Goal: Task Accomplishment & Management: Use online tool/utility

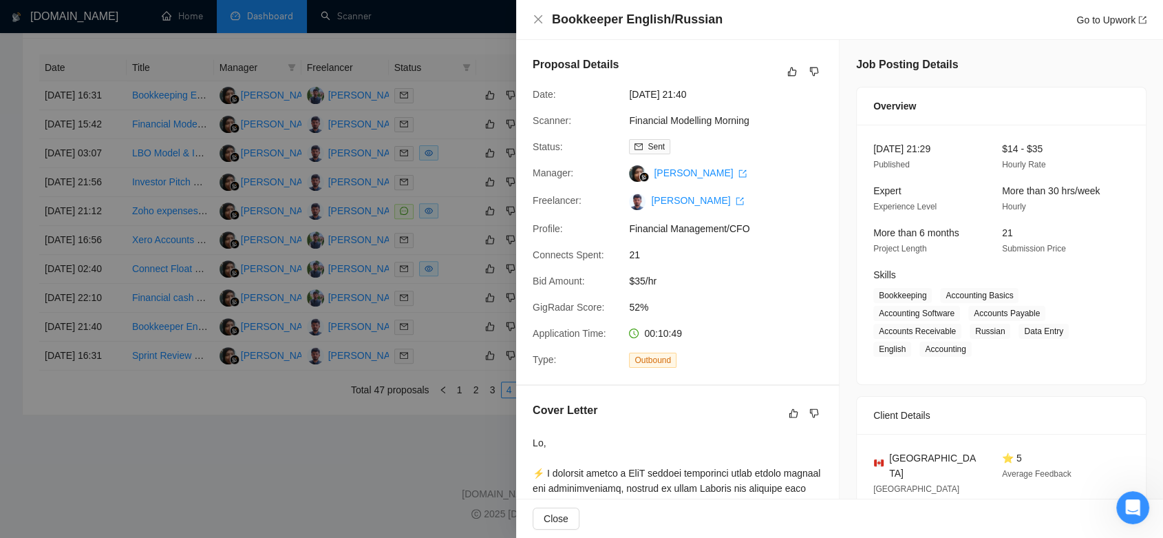
scroll to position [688, 0]
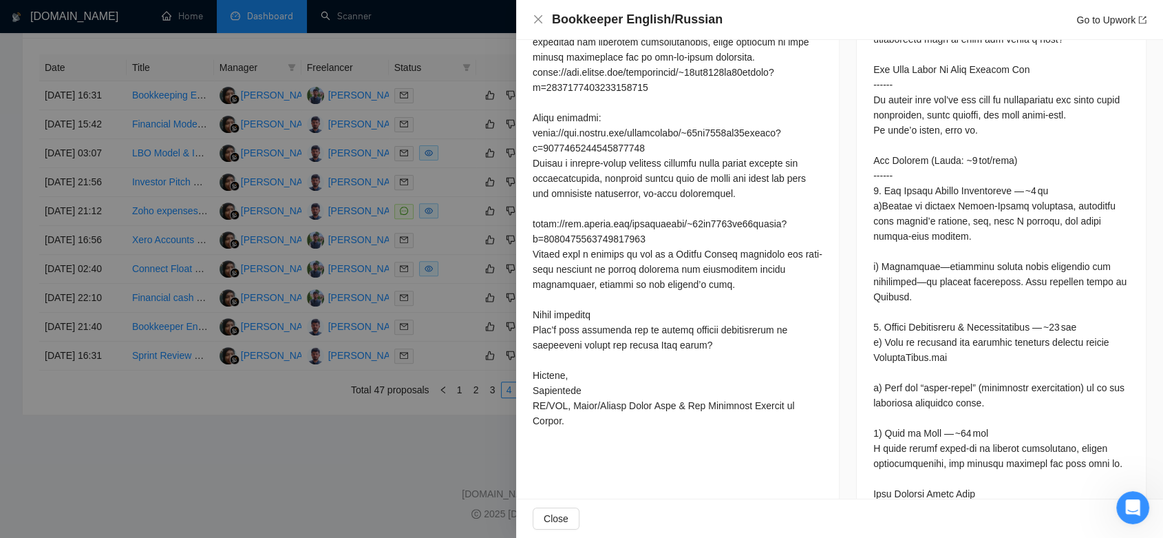
click at [250, 463] on div at bounding box center [581, 269] width 1163 height 538
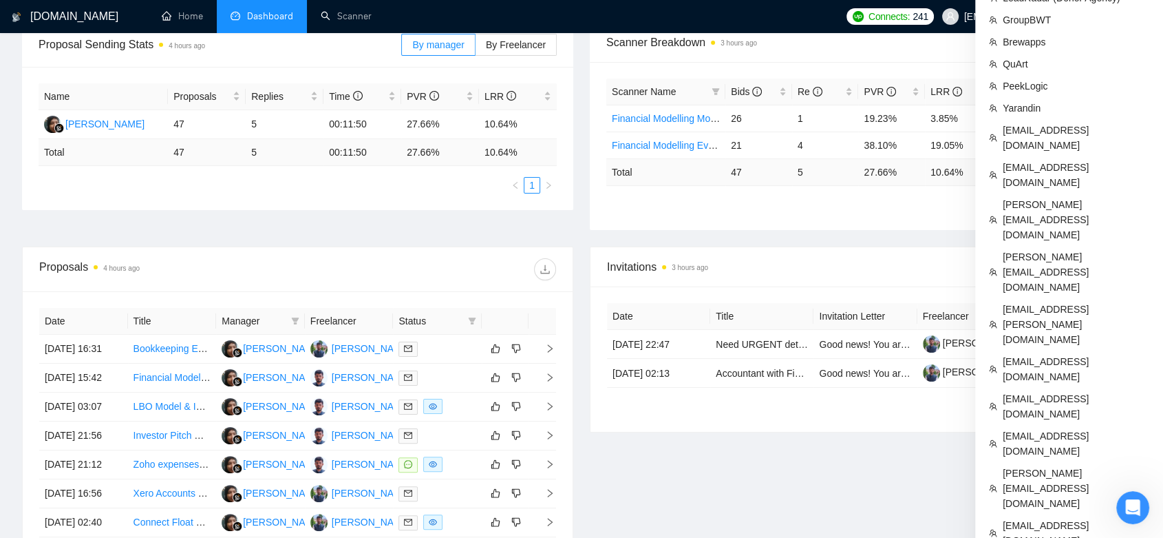
scroll to position [296, 0]
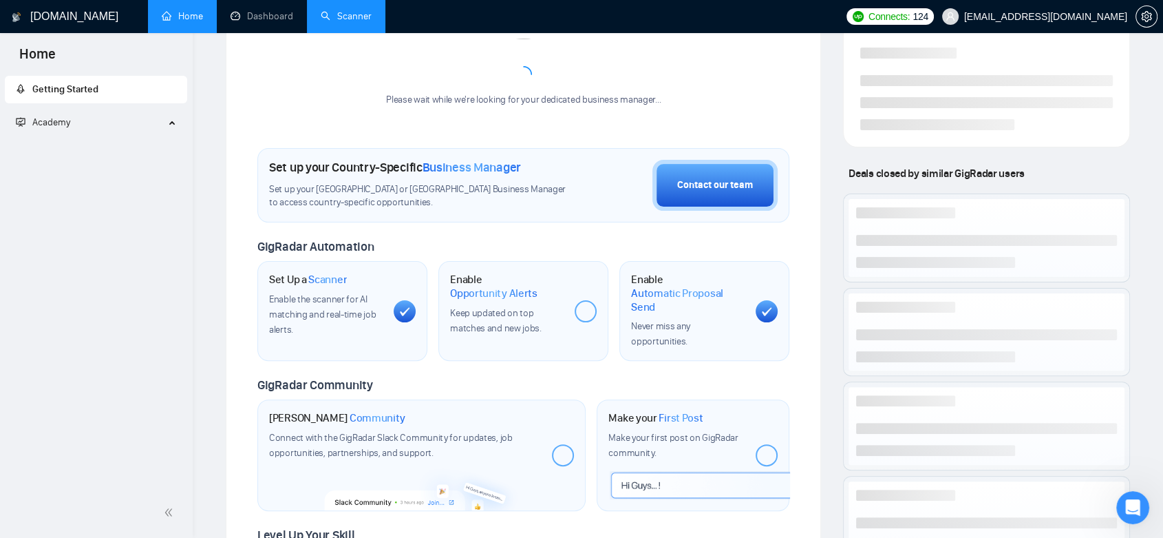
scroll to position [489, 0]
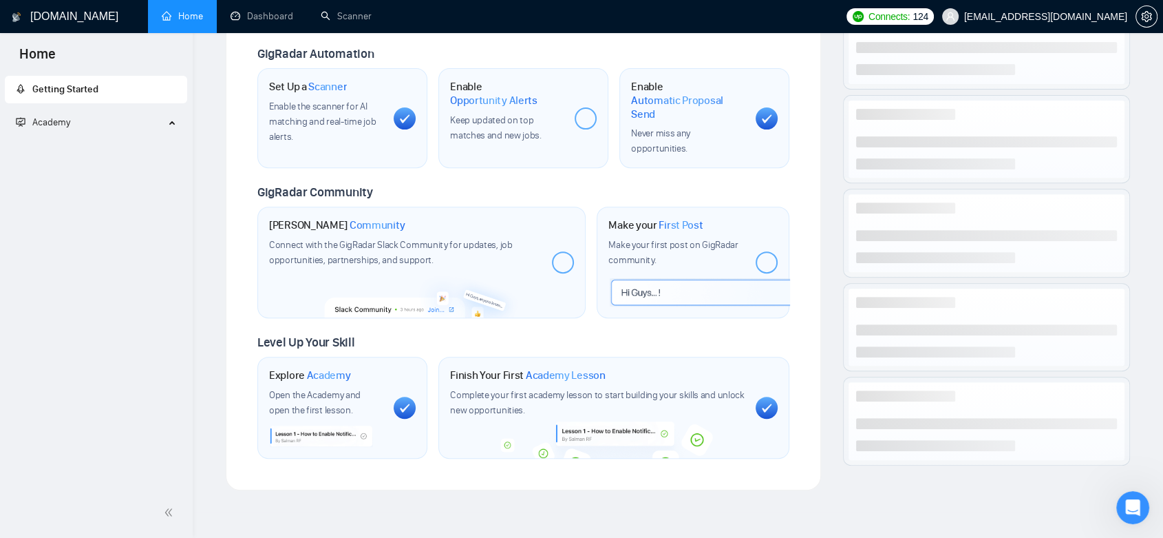
click at [343, 21] on link "Scanner" at bounding box center [346, 16] width 51 height 12
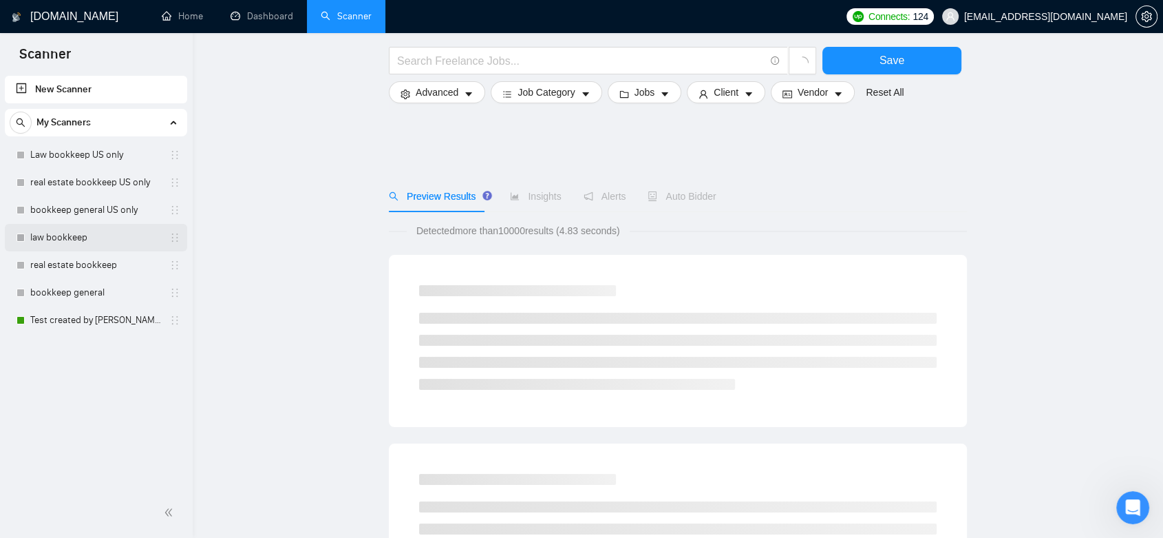
scroll to position [76, 0]
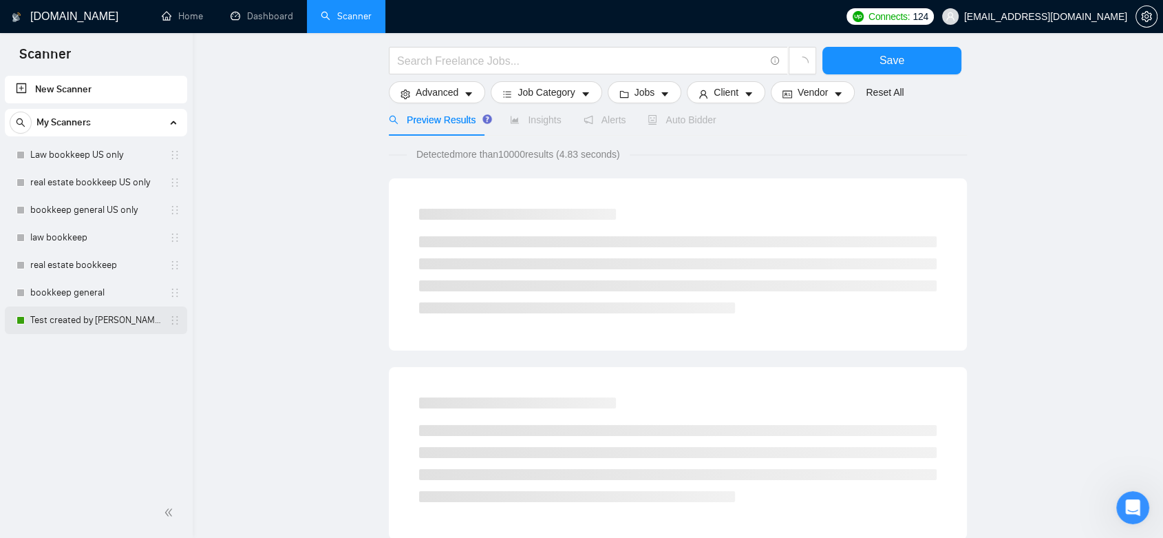
click at [113, 328] on link "Test created by [PERSON_NAME]" at bounding box center [95, 320] width 131 height 28
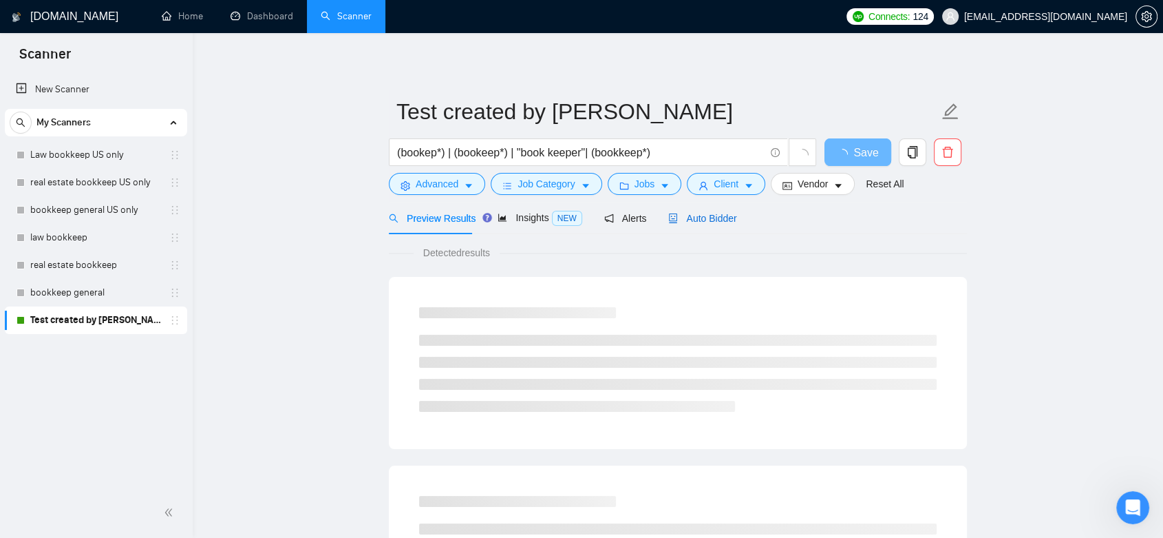
click at [708, 224] on div "Auto Bidder" at bounding box center [702, 218] width 68 height 15
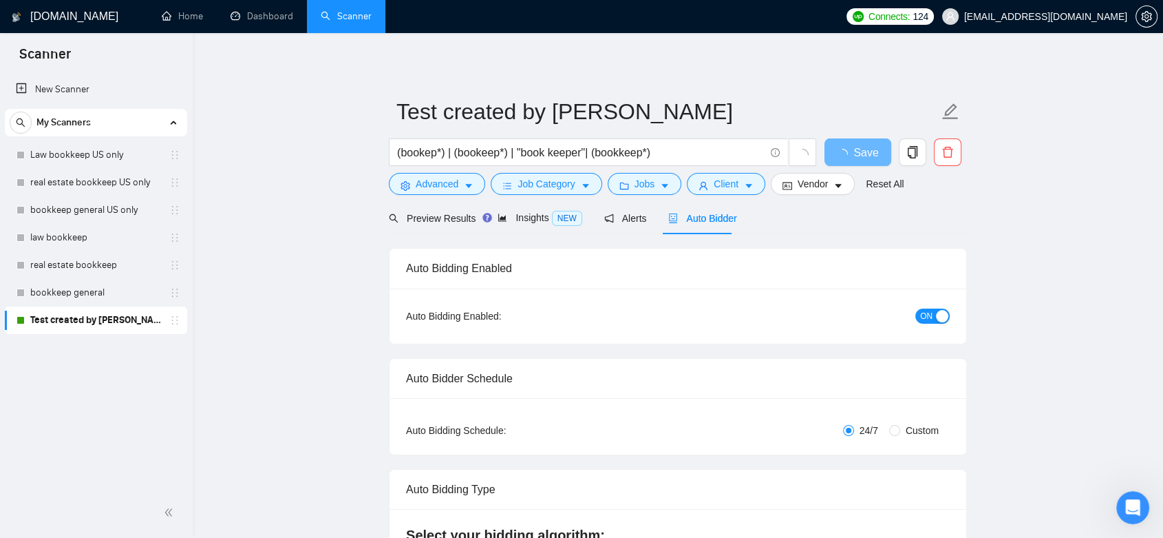
checkbox input "true"
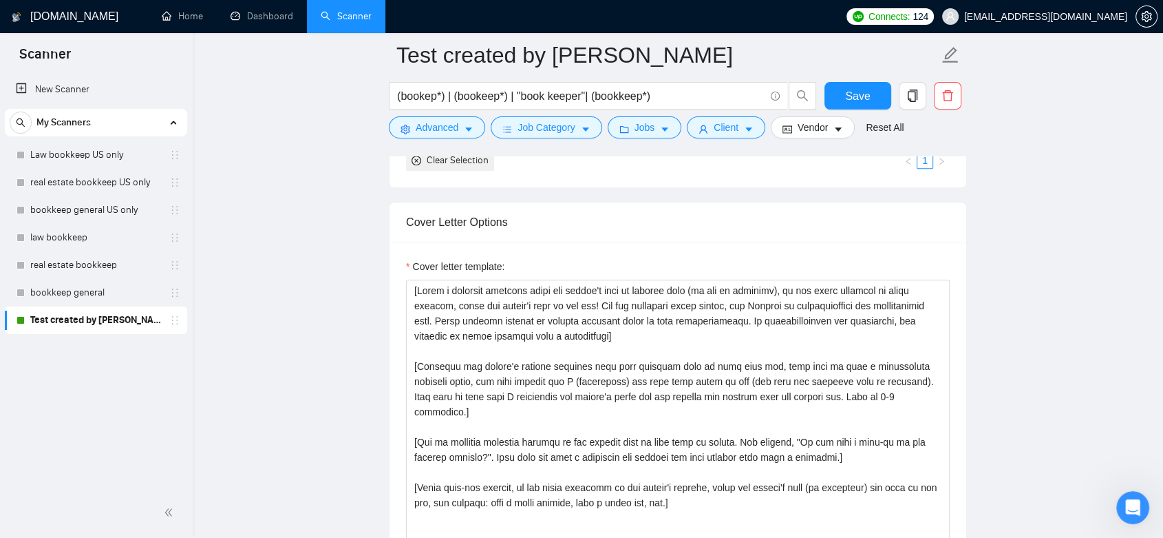
scroll to position [1529, 0]
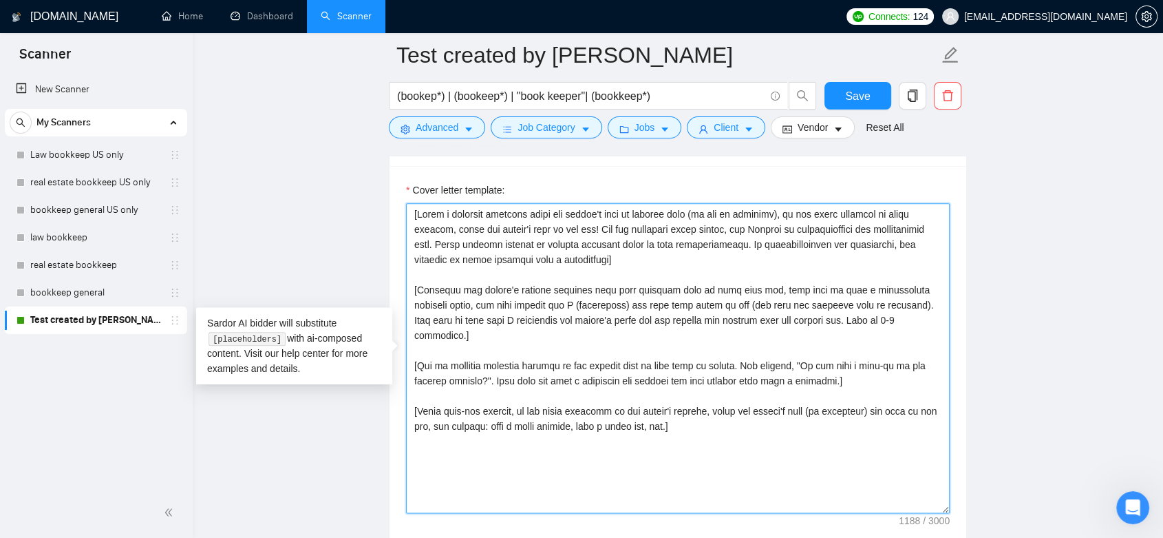
drag, startPoint x: 685, startPoint y: 414, endPoint x: 391, endPoint y: 194, distance: 367.3
click at [391, 194] on div "Cover letter template:" at bounding box center [678, 356] width 577 height 380
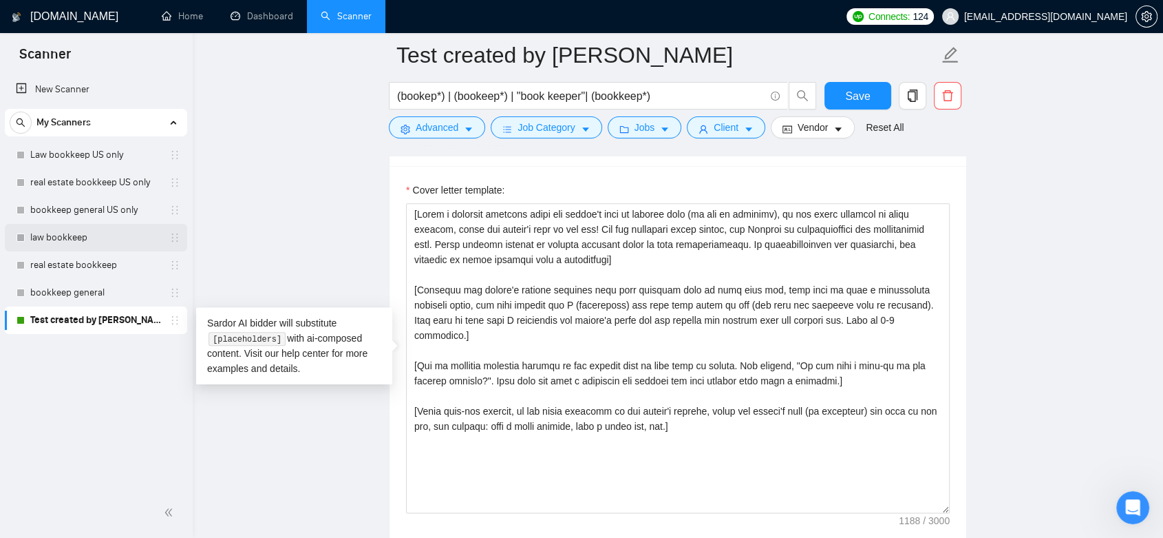
click at [106, 230] on link "law bookkeep" at bounding box center [95, 238] width 131 height 28
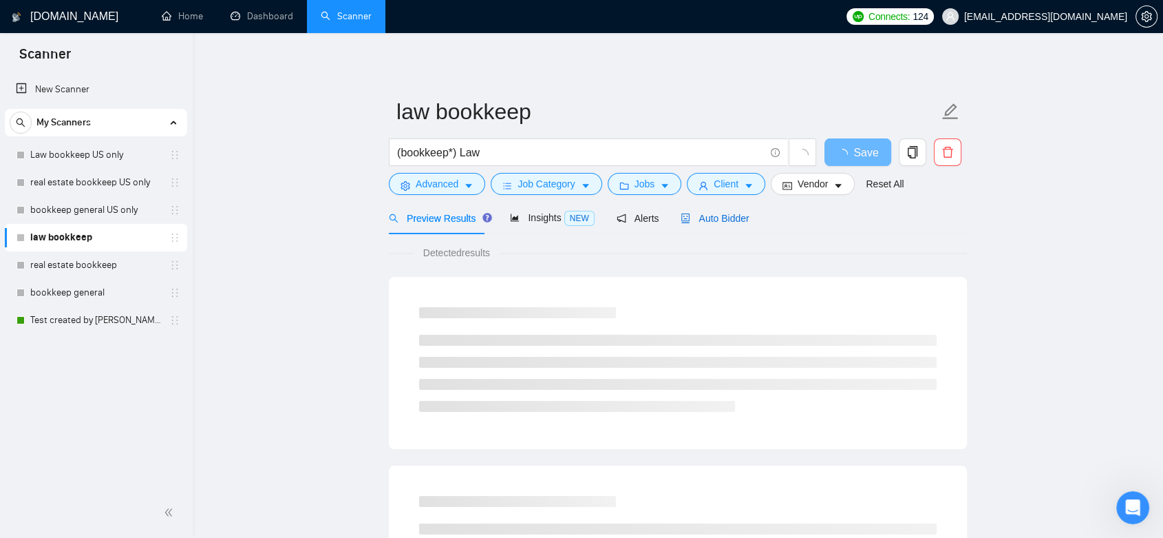
click at [723, 219] on span "Auto Bidder" at bounding box center [715, 218] width 68 height 11
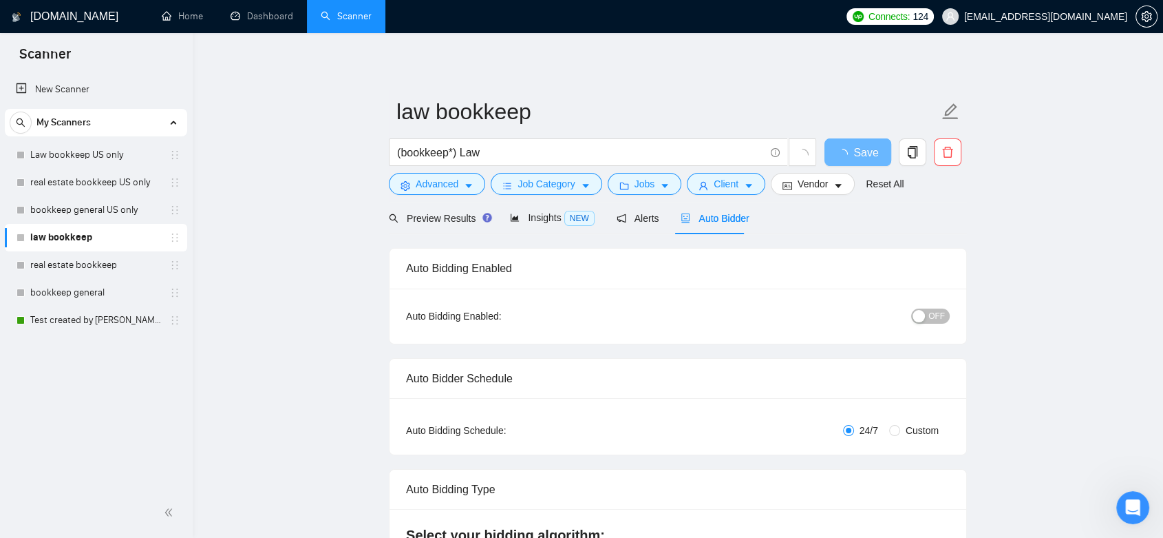
checkbox input "true"
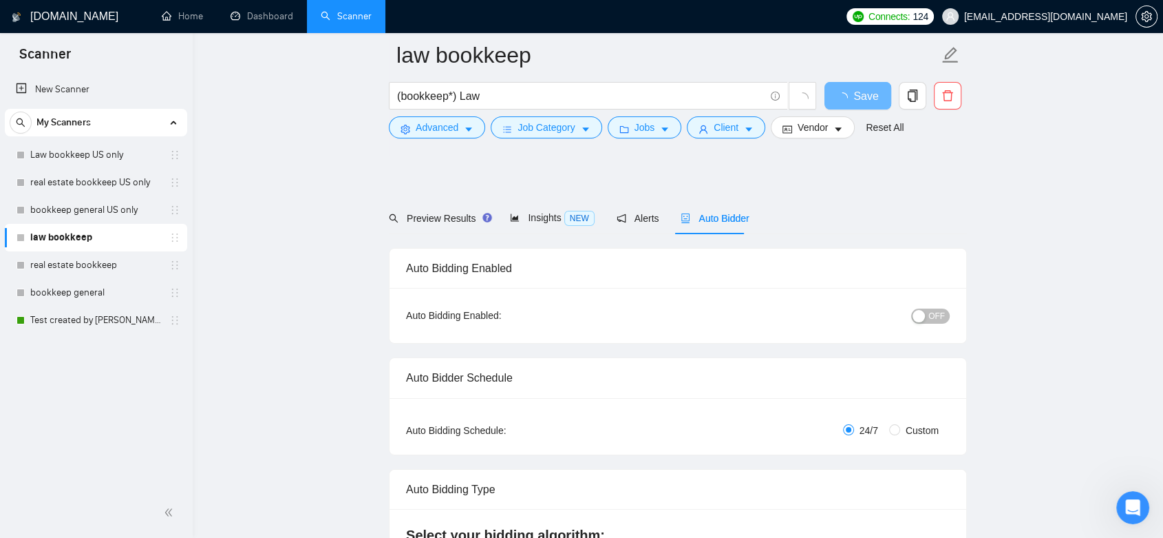
scroll to position [1453, 0]
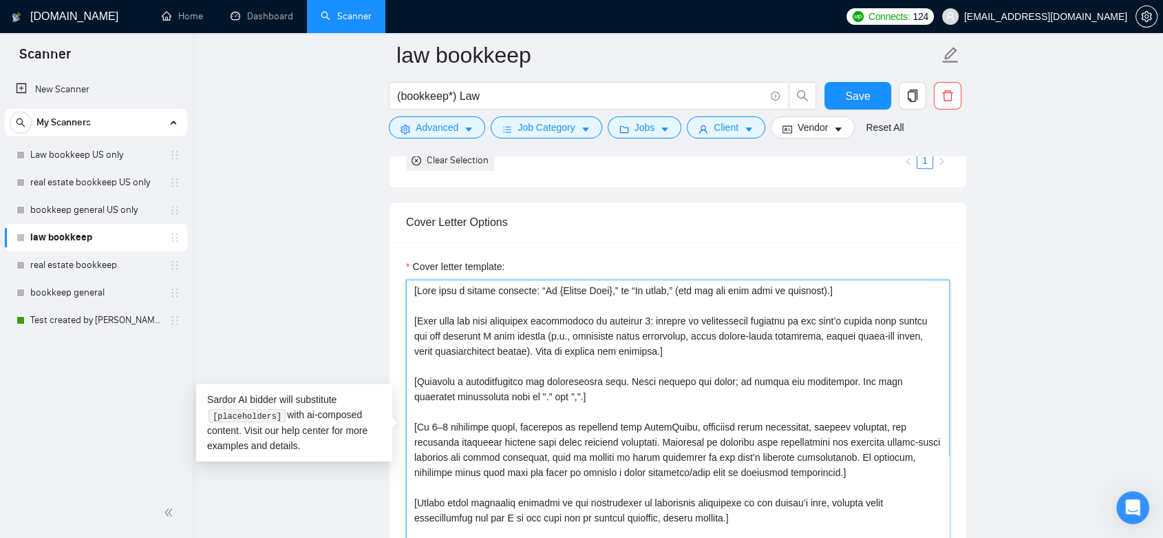
drag, startPoint x: 474, startPoint y: 328, endPoint x: 418, endPoint y: 287, distance: 69.9
click at [418, 287] on textarea "Cover letter template:" at bounding box center [678, 434] width 544 height 310
click at [774, 438] on textarea "Cover letter template:" at bounding box center [678, 434] width 544 height 310
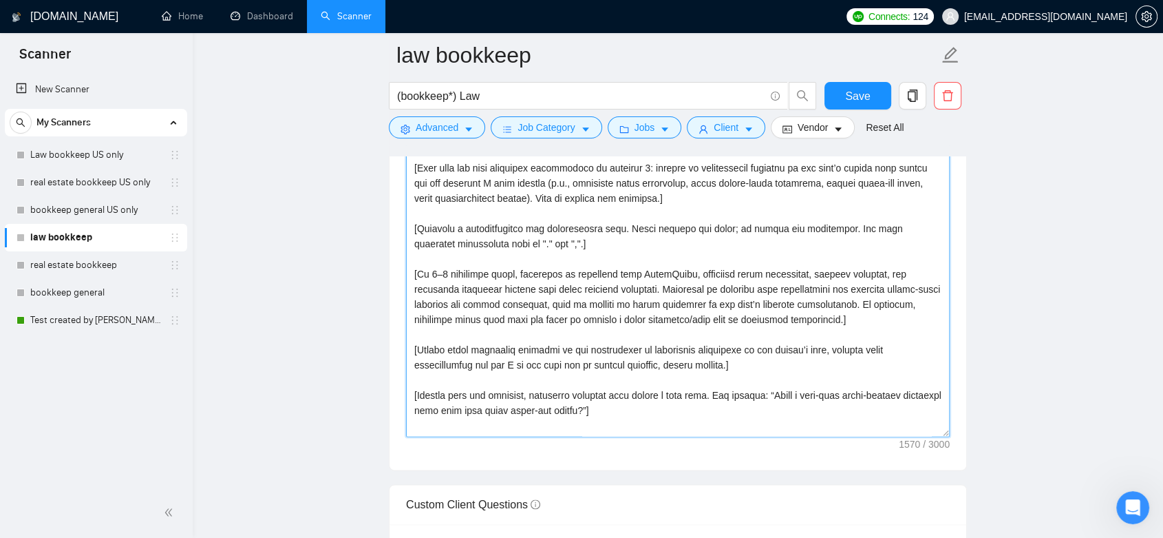
scroll to position [1529, 0]
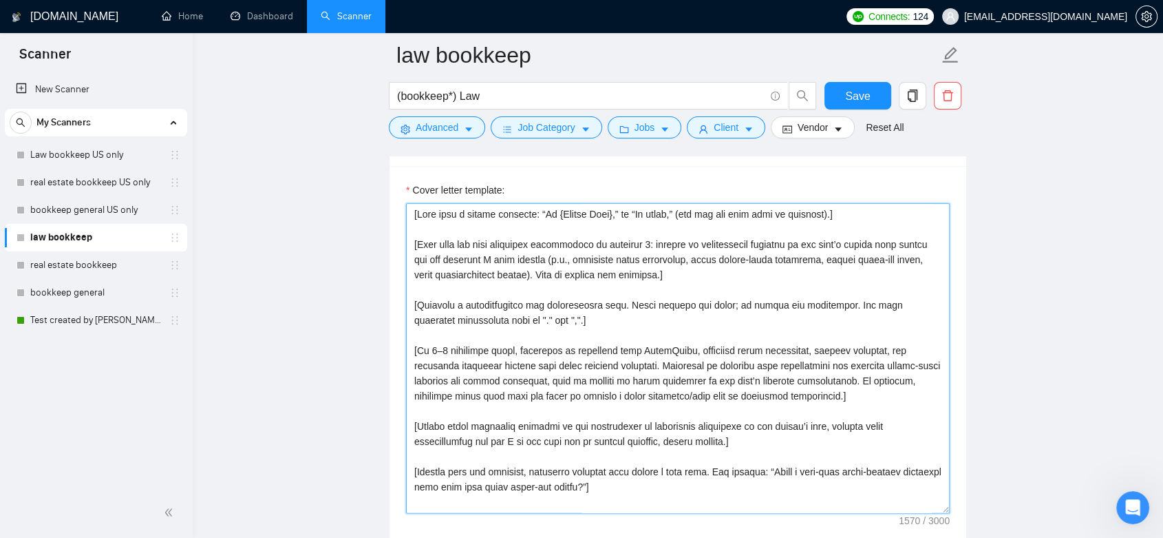
drag, startPoint x: 677, startPoint y: 335, endPoint x: 407, endPoint y: 214, distance: 295.8
click at [407, 214] on textarea "Cover letter template:" at bounding box center [678, 358] width 544 height 310
paste textarea "Write a personal greeting using the client's name or company name (if any is pr…"
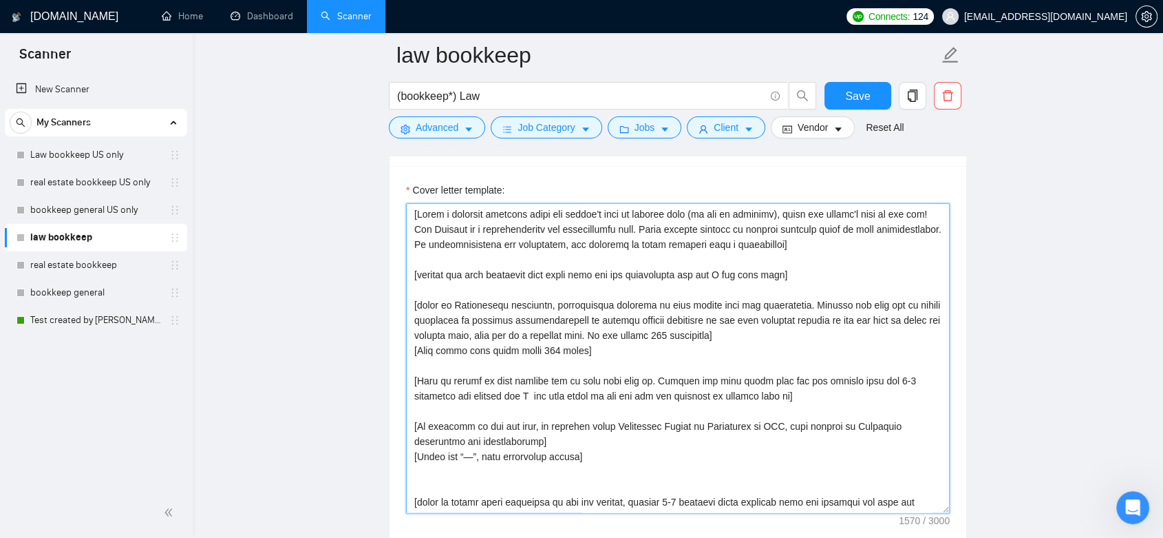
scroll to position [72, 0]
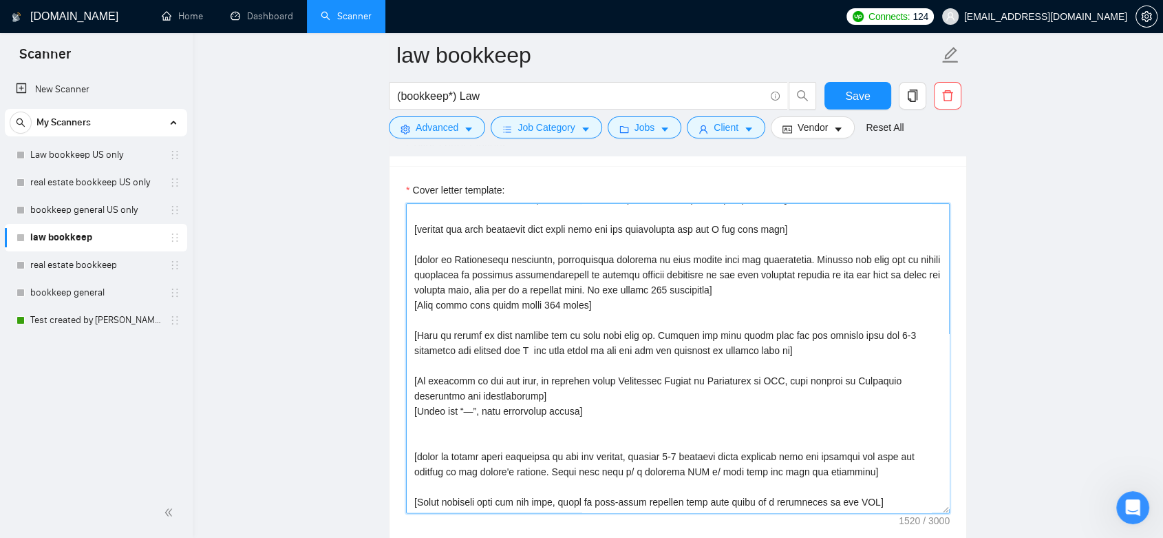
click at [422, 404] on textarea "Cover letter template:" at bounding box center [678, 358] width 544 height 310
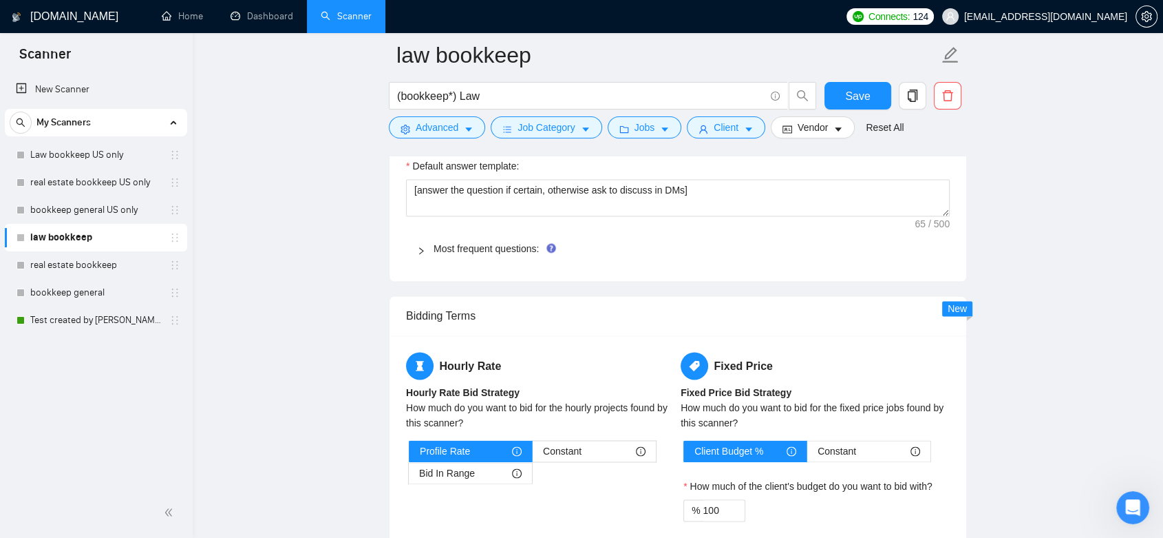
scroll to position [2447, 0]
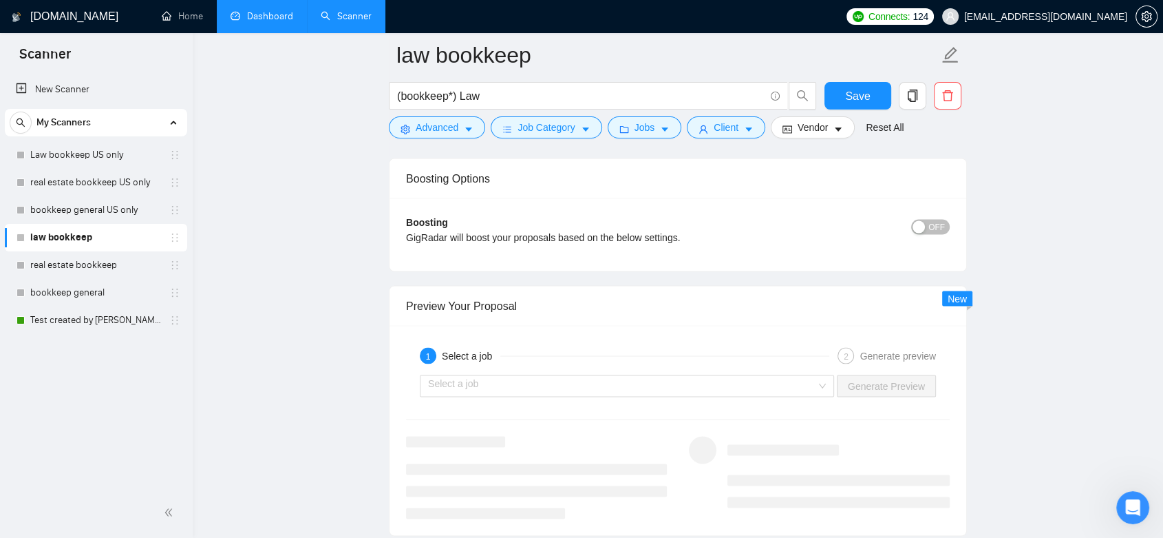
type textarea "[Write a personal greeting using the client's name or company name (if any is p…"
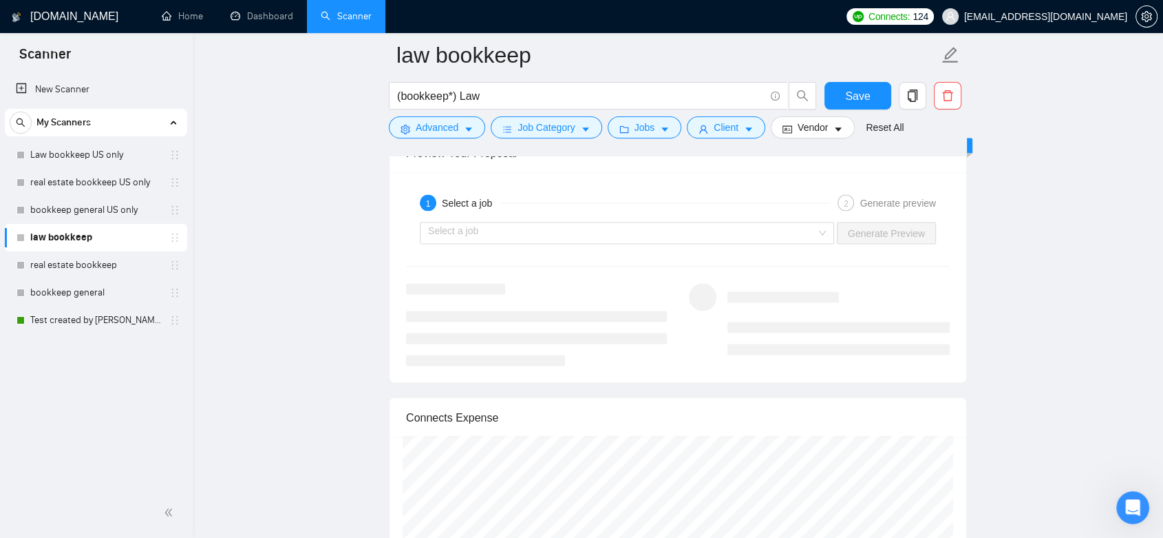
scroll to position [2523, 0]
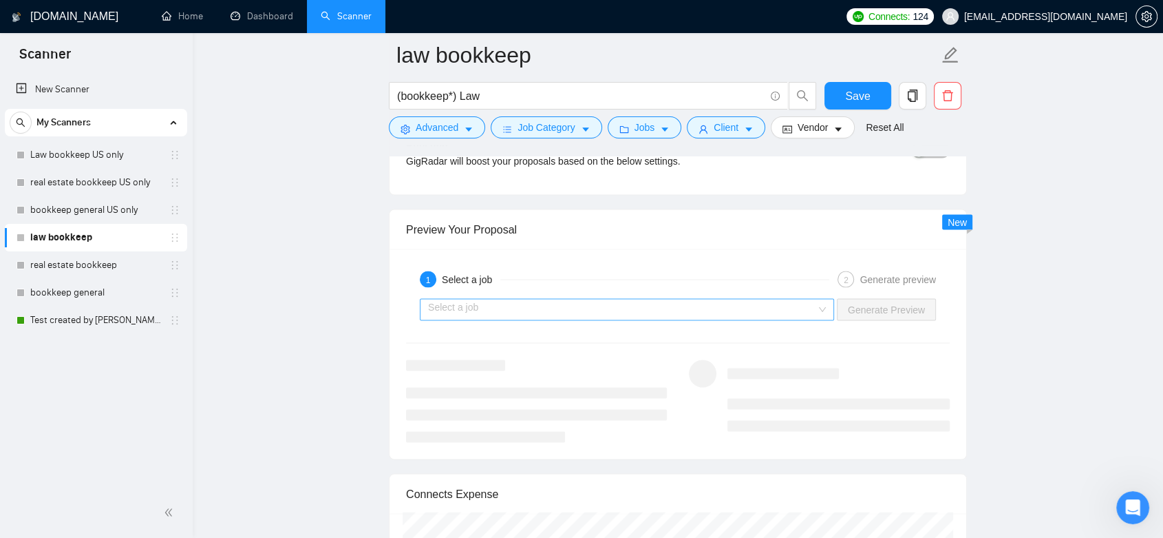
click at [825, 307] on div "Select a job" at bounding box center [627, 309] width 414 height 22
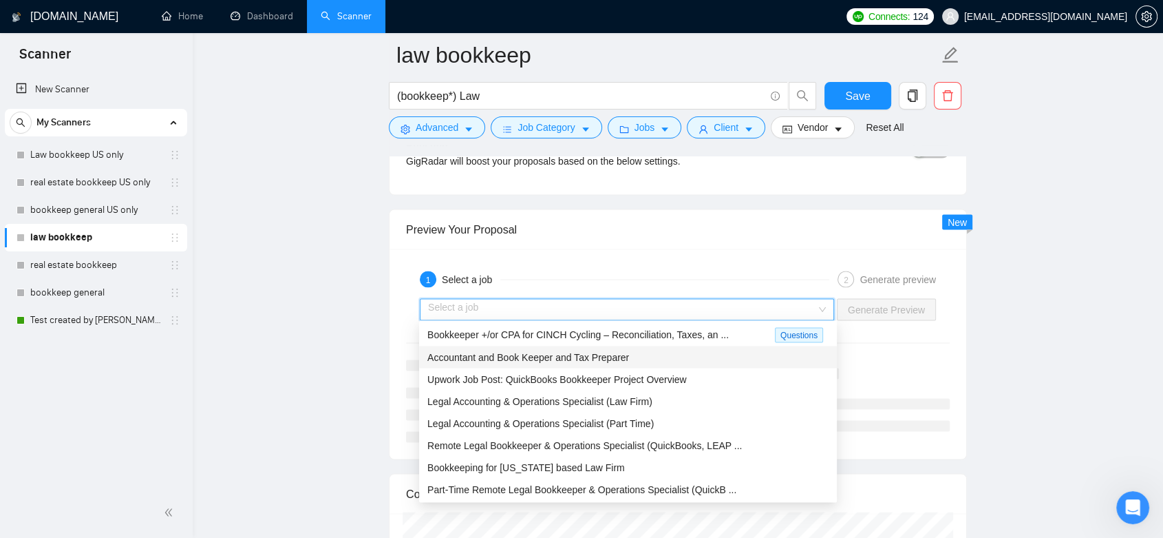
click at [712, 361] on div "Accountant and Book Keeper and Tax Preparer" at bounding box center [627, 356] width 401 height 15
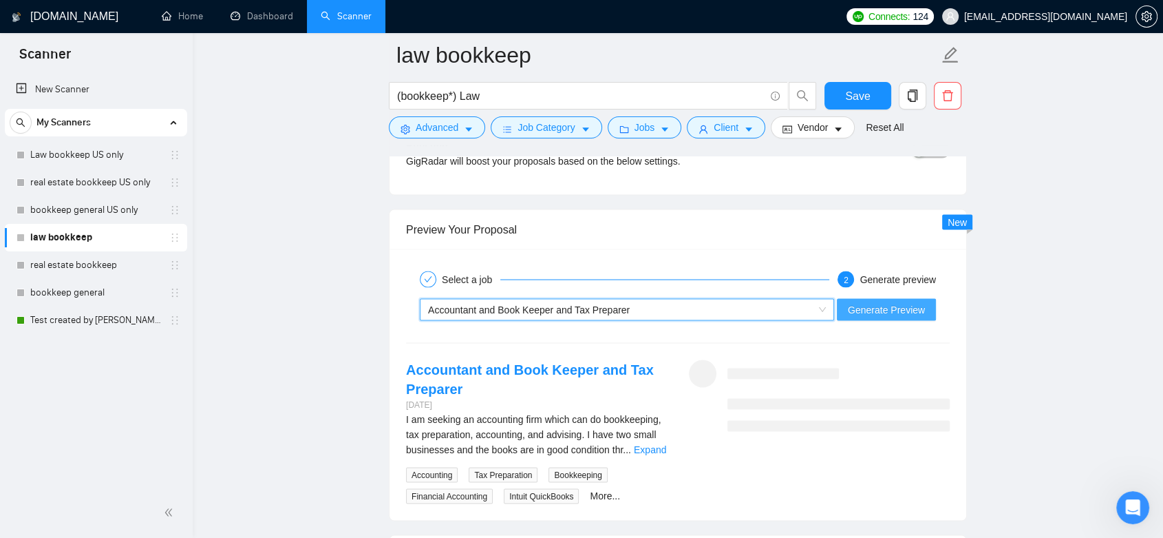
click at [903, 311] on span "Generate Preview" at bounding box center [886, 308] width 77 height 15
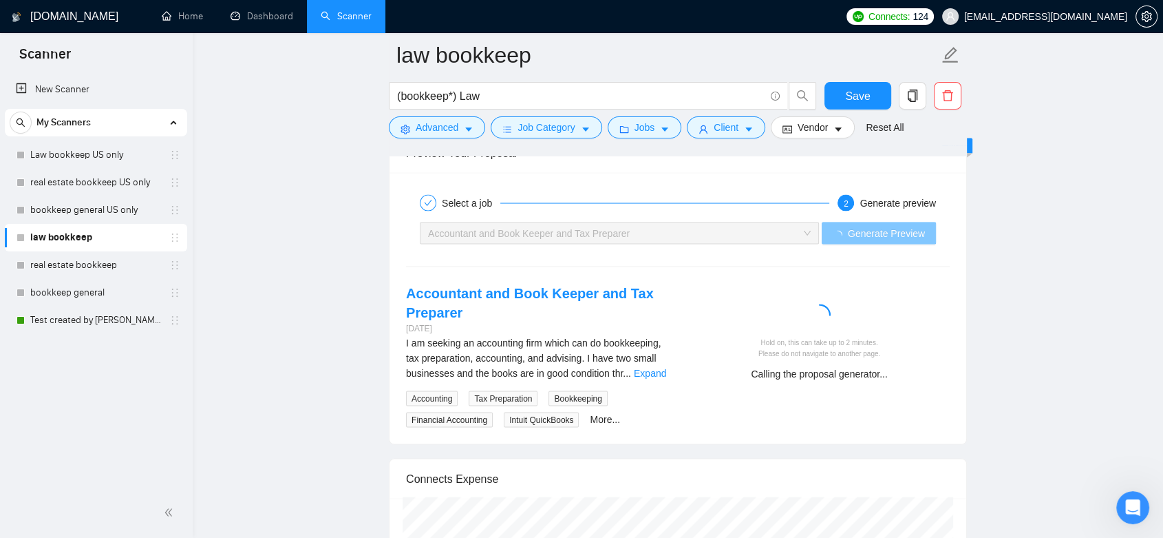
scroll to position [2676, 0]
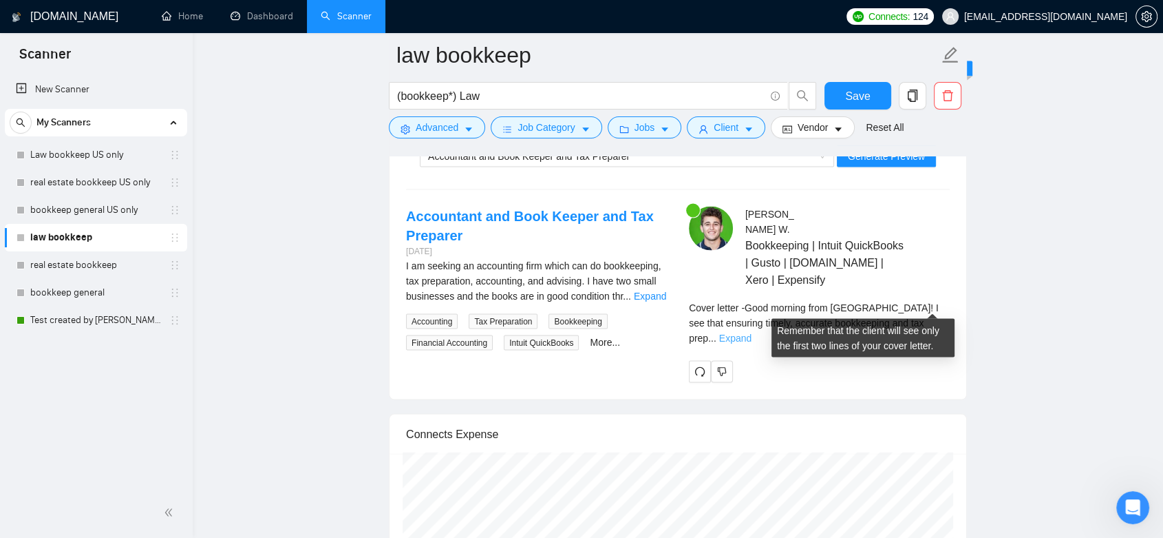
click at [752, 332] on link "Expand" at bounding box center [735, 337] width 32 height 11
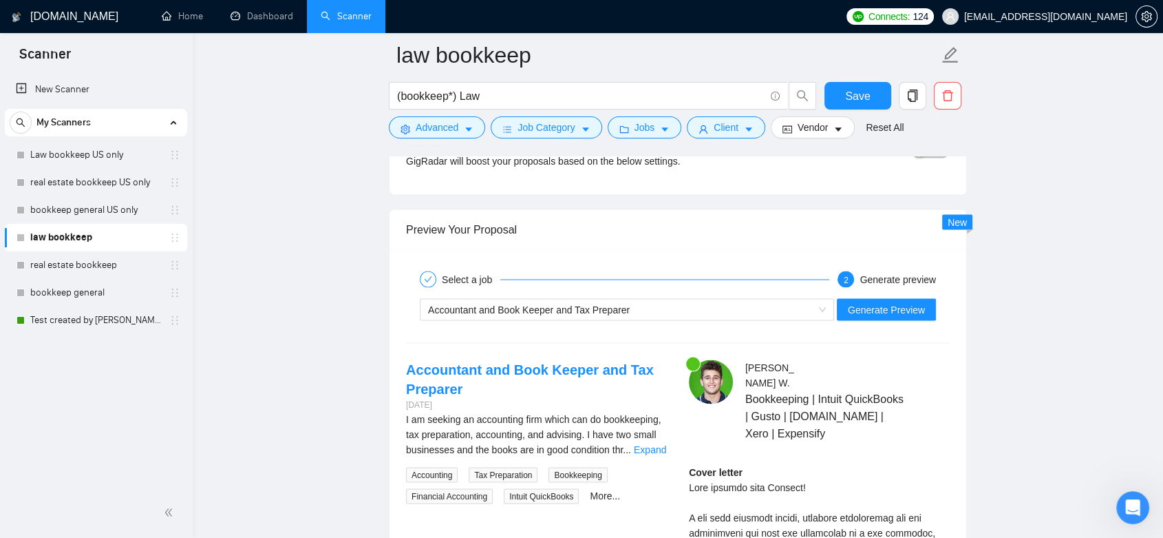
scroll to position [2600, 0]
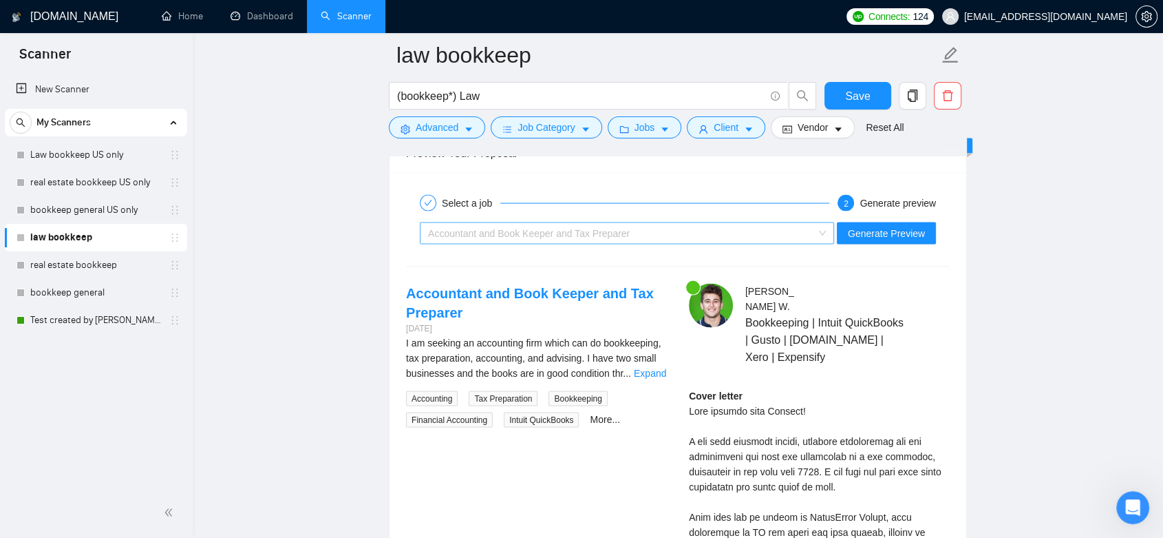
click at [819, 232] on span "Accountant and Book Keeper and Tax Preparer" at bounding box center [627, 232] width 398 height 21
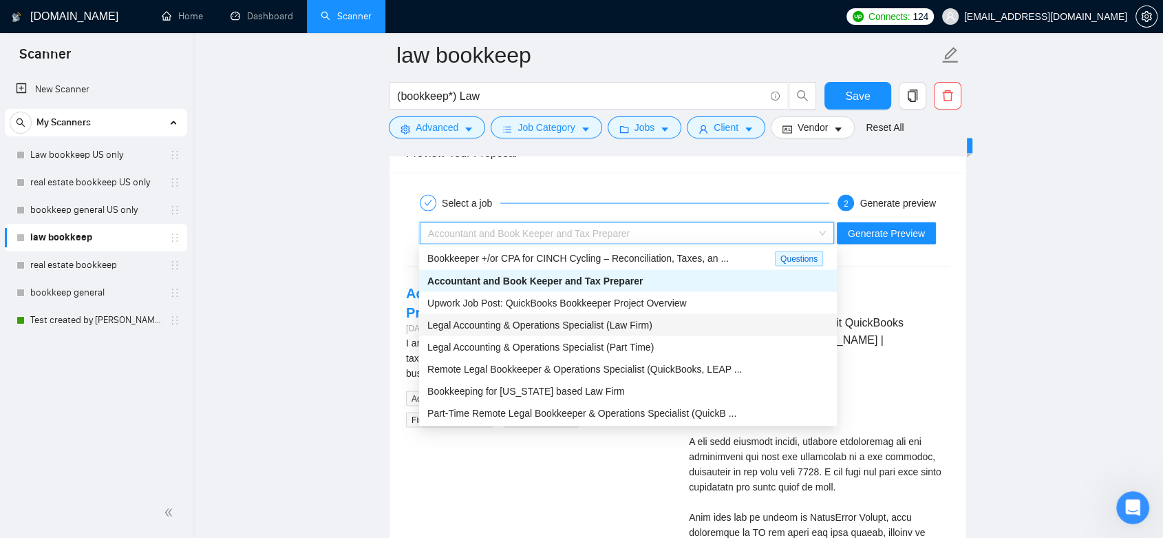
click at [679, 324] on div "Legal Accounting & Operations Specialist (Law Firm)" at bounding box center [627, 324] width 401 height 15
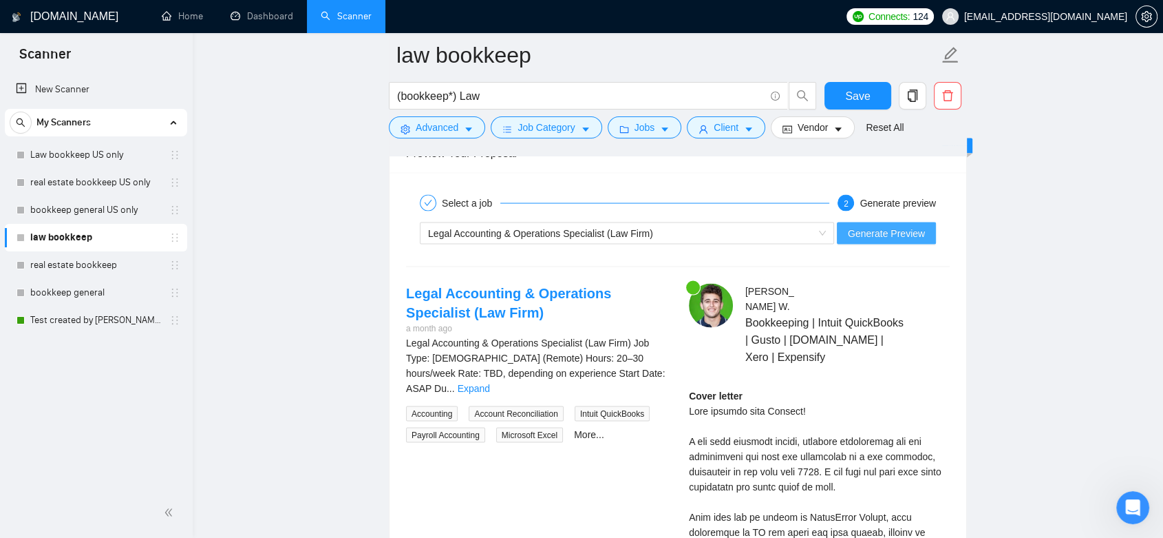
click at [914, 233] on span "Generate Preview" at bounding box center [886, 232] width 77 height 15
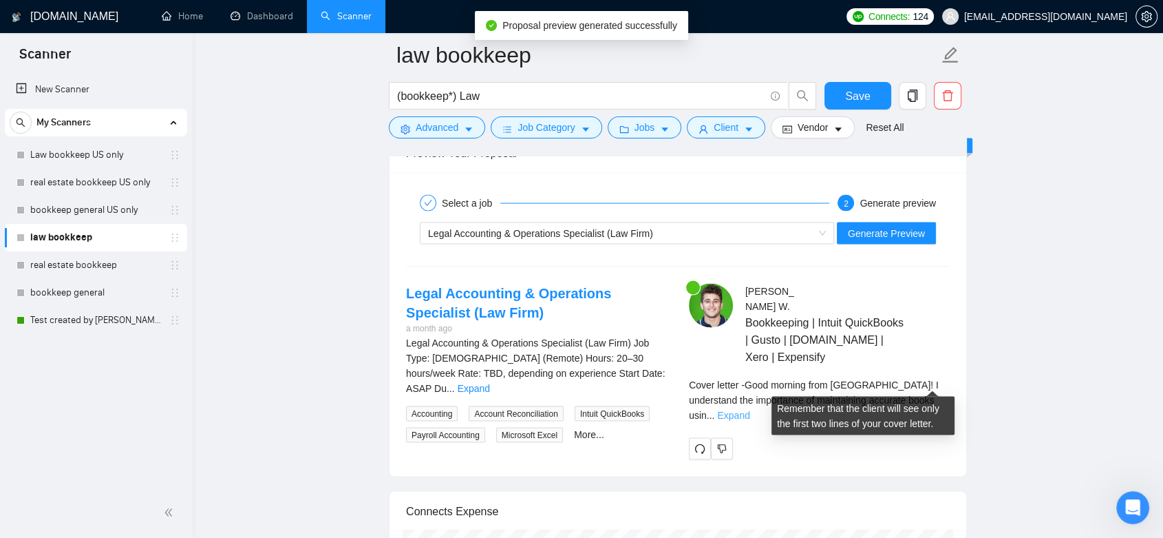
click at [750, 409] on link "Expand" at bounding box center [733, 414] width 32 height 11
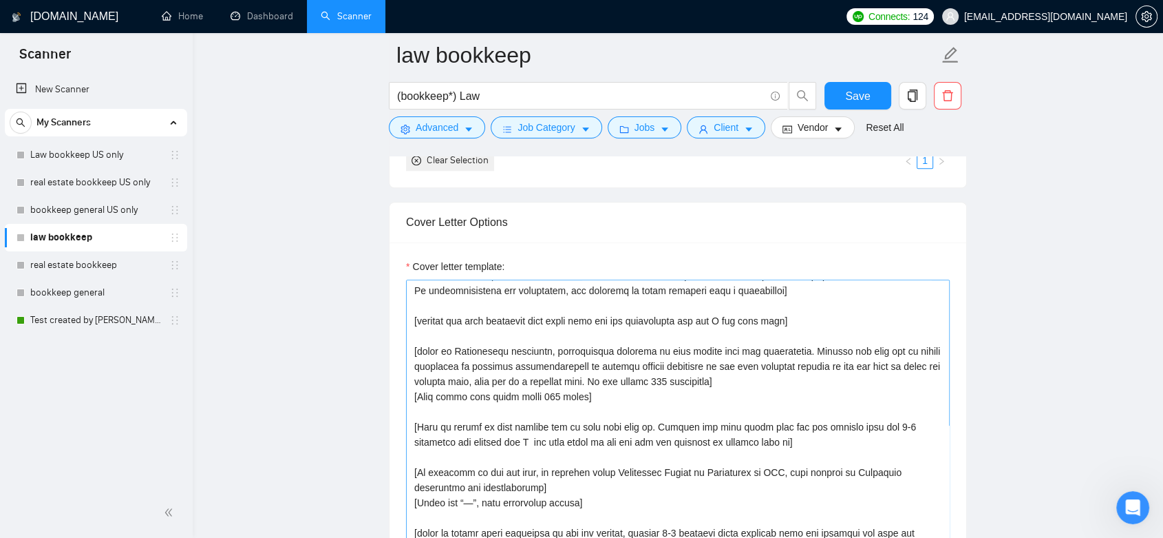
scroll to position [1606, 0]
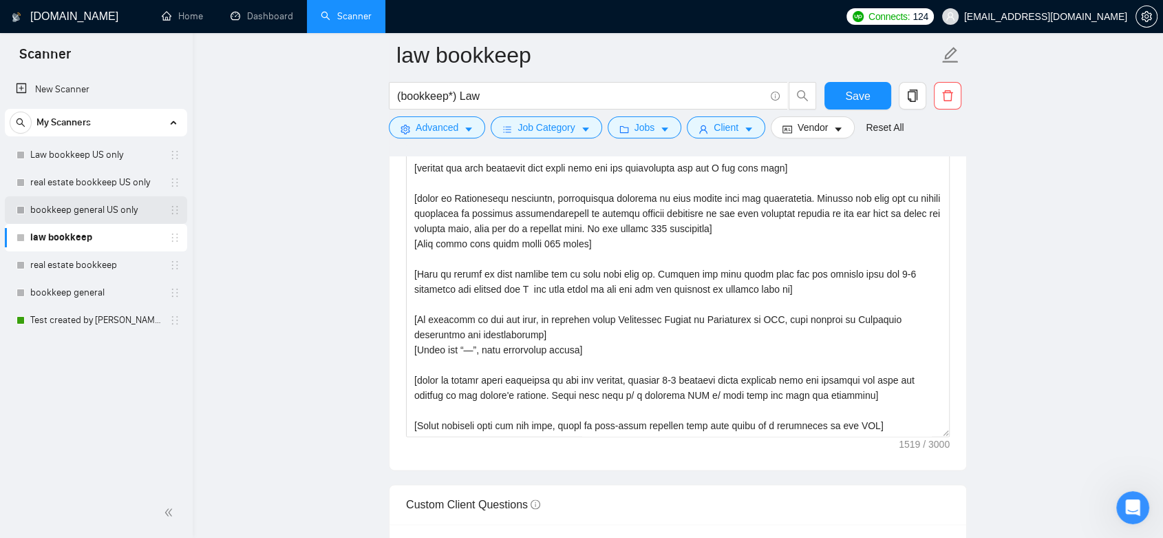
click at [138, 213] on link "bookkeep general US only" at bounding box center [95, 210] width 131 height 28
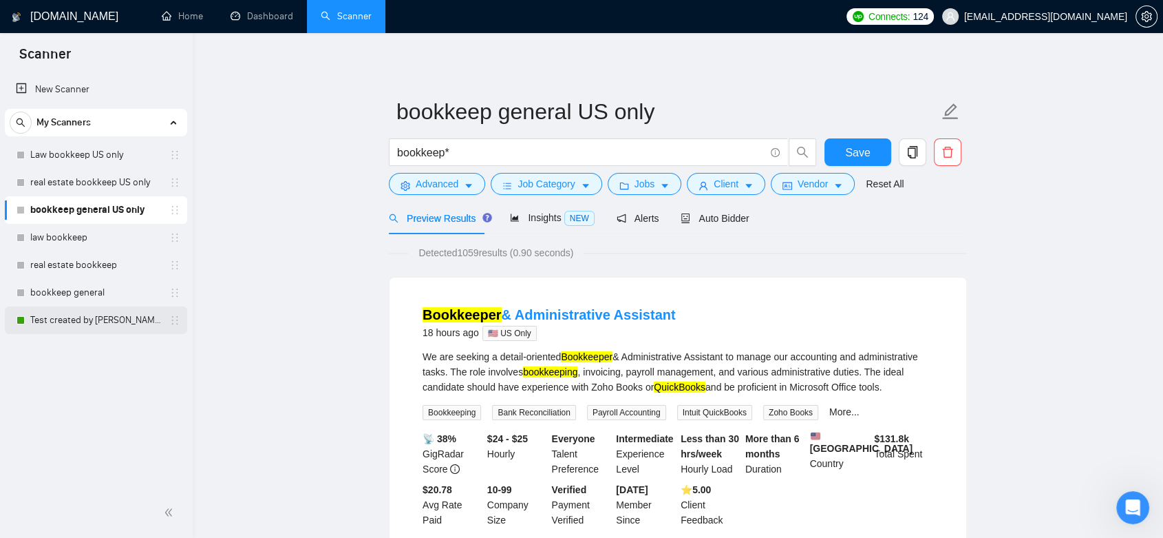
click at [110, 318] on link "Test created by [PERSON_NAME]" at bounding box center [95, 320] width 131 height 28
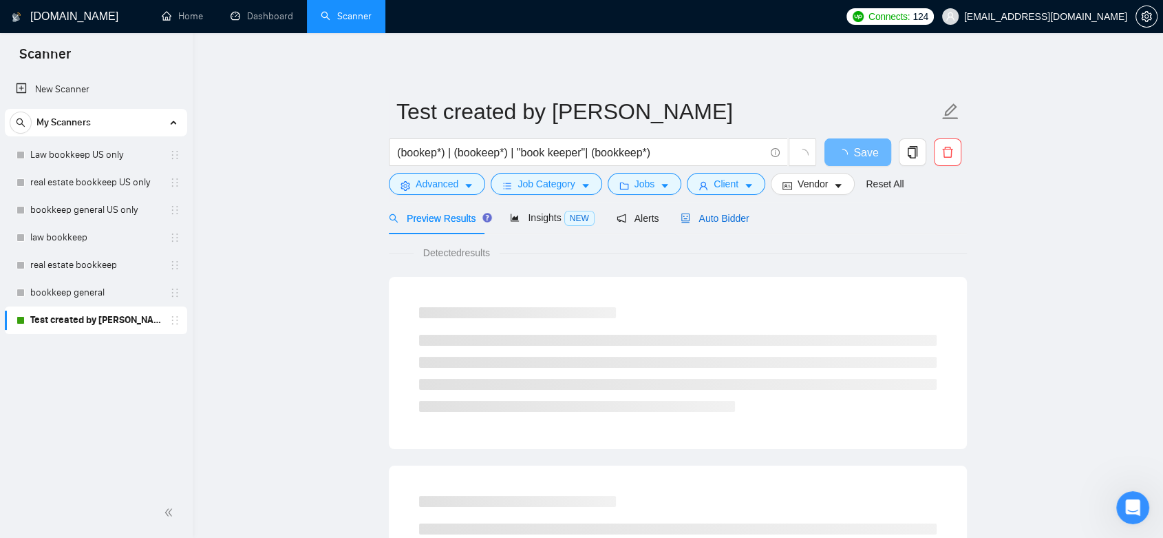
click at [723, 220] on span "Auto Bidder" at bounding box center [715, 218] width 68 height 11
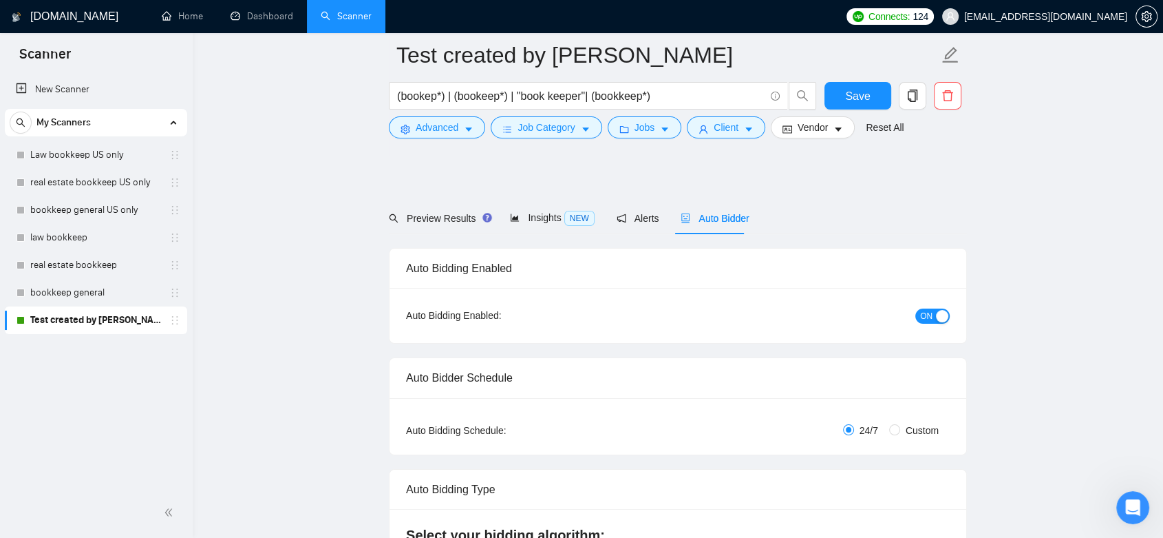
scroll to position [382, 0]
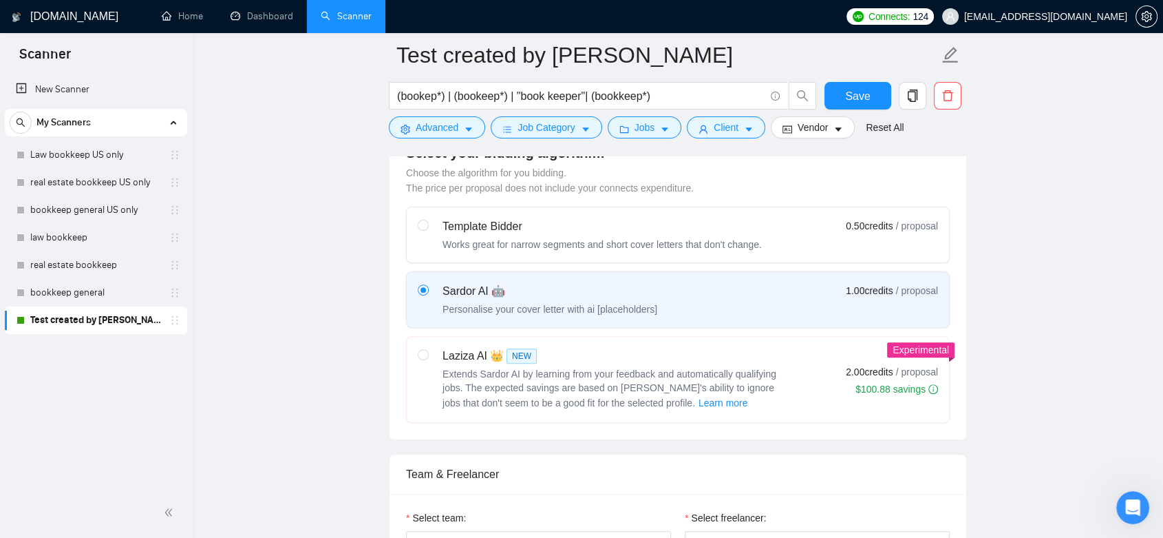
checkbox input "true"
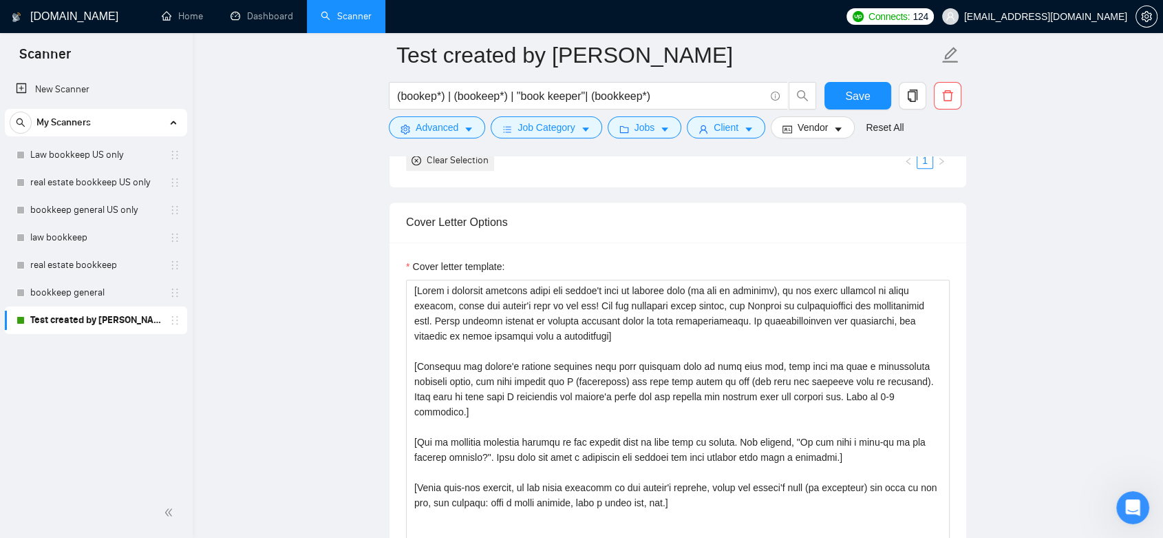
scroll to position [1529, 0]
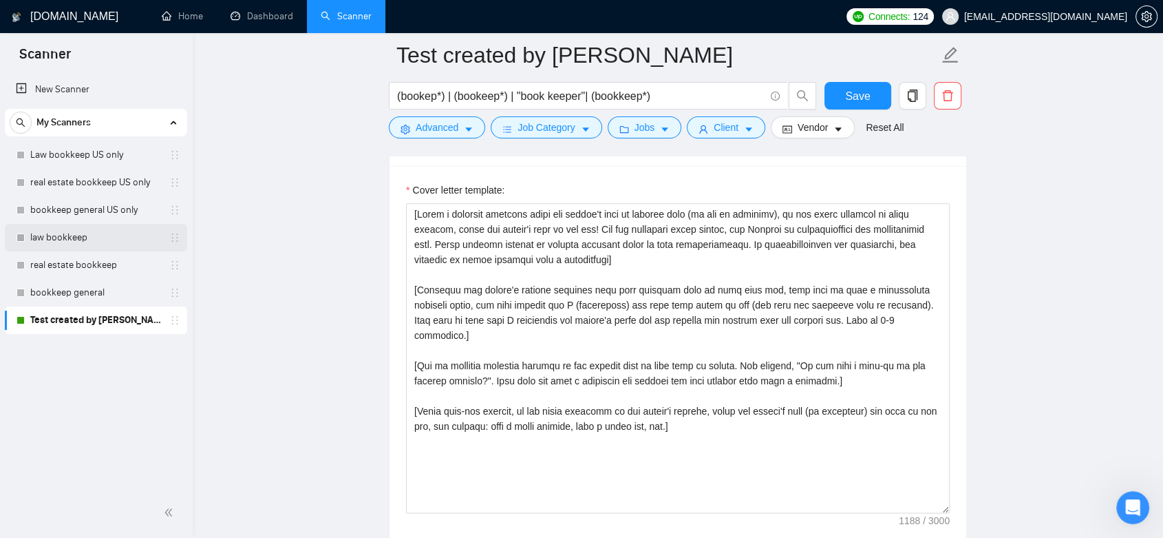
click at [66, 226] on link "law bookkeep" at bounding box center [95, 238] width 131 height 28
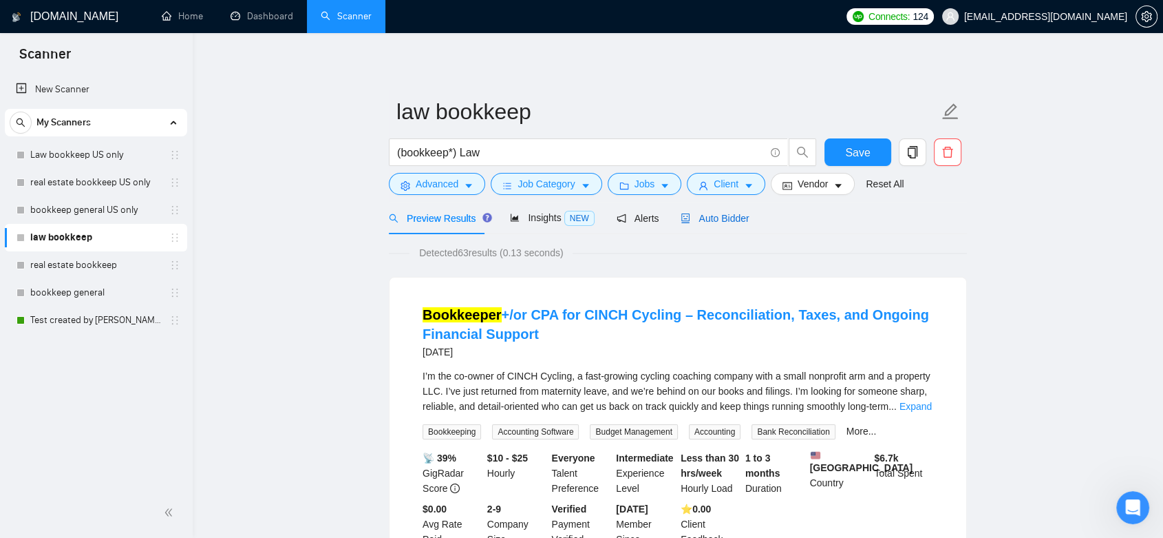
click at [705, 219] on span "Auto Bidder" at bounding box center [715, 218] width 68 height 11
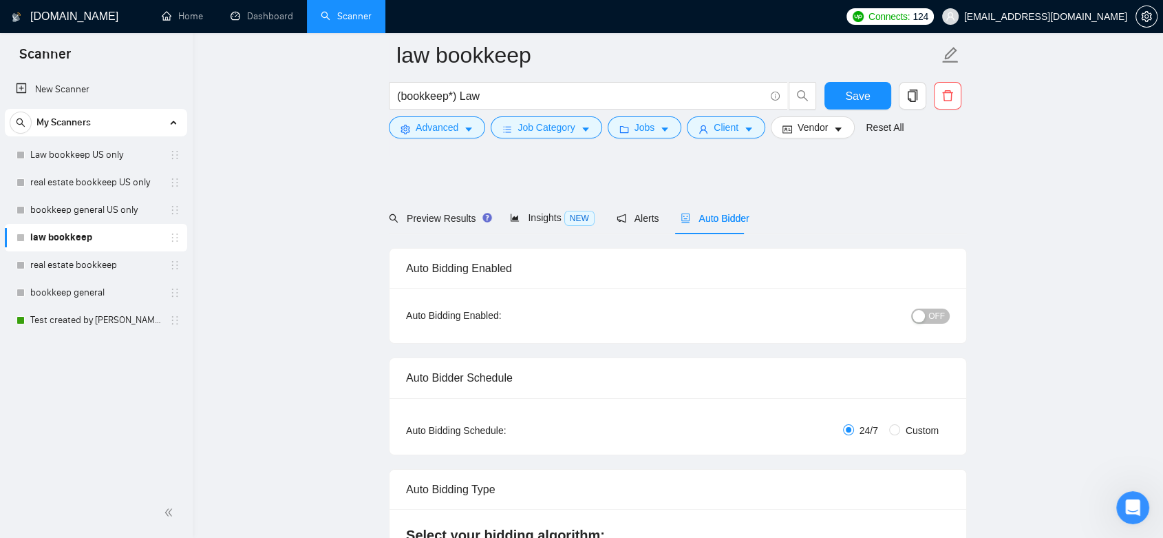
checkbox input "true"
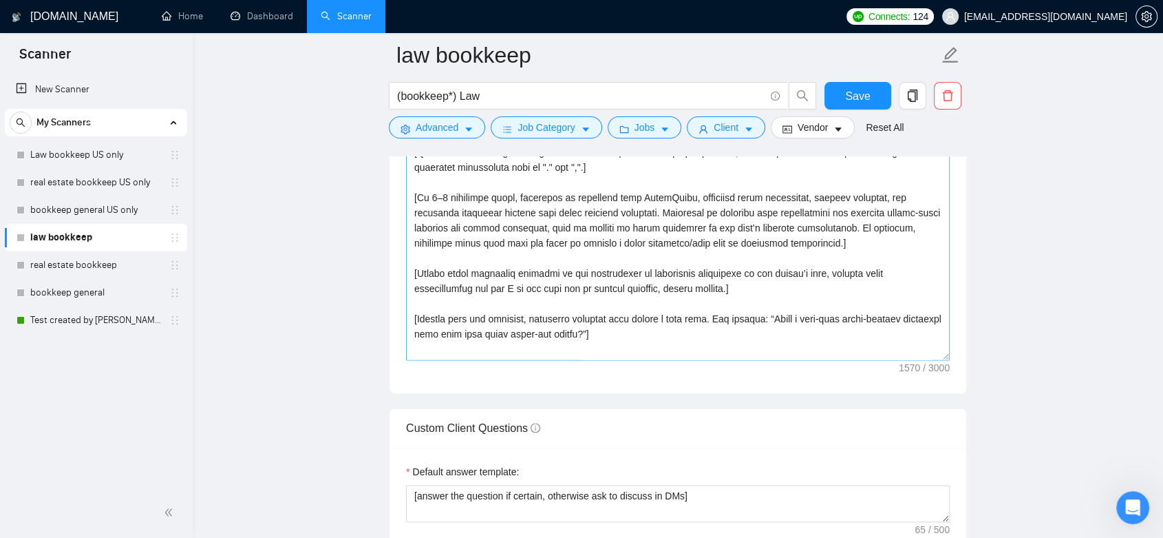
scroll to position [1606, 0]
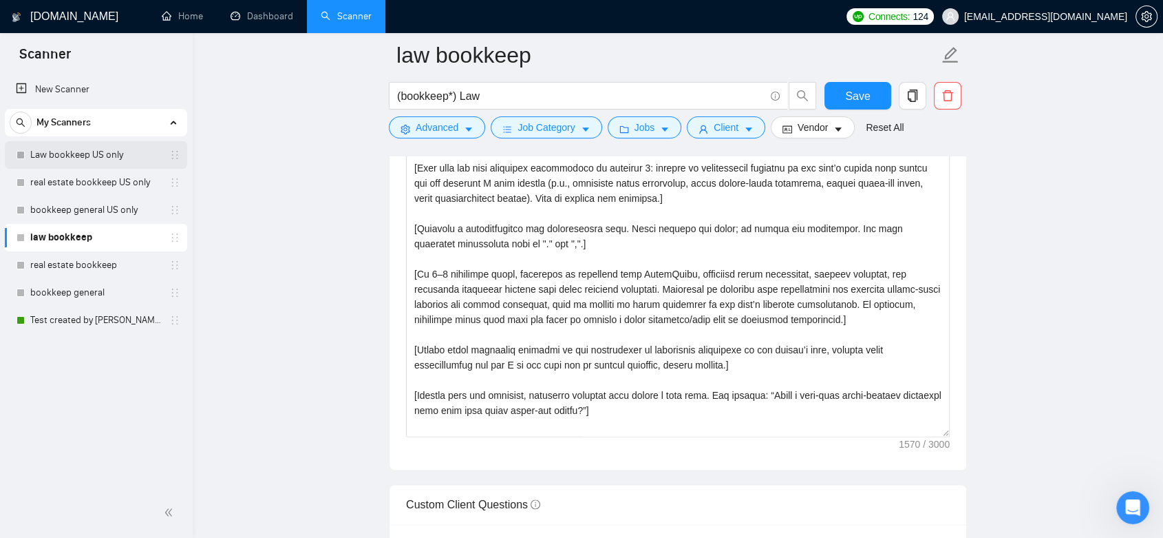
click at [89, 158] on link "Law bookkeep US only" at bounding box center [95, 155] width 131 height 28
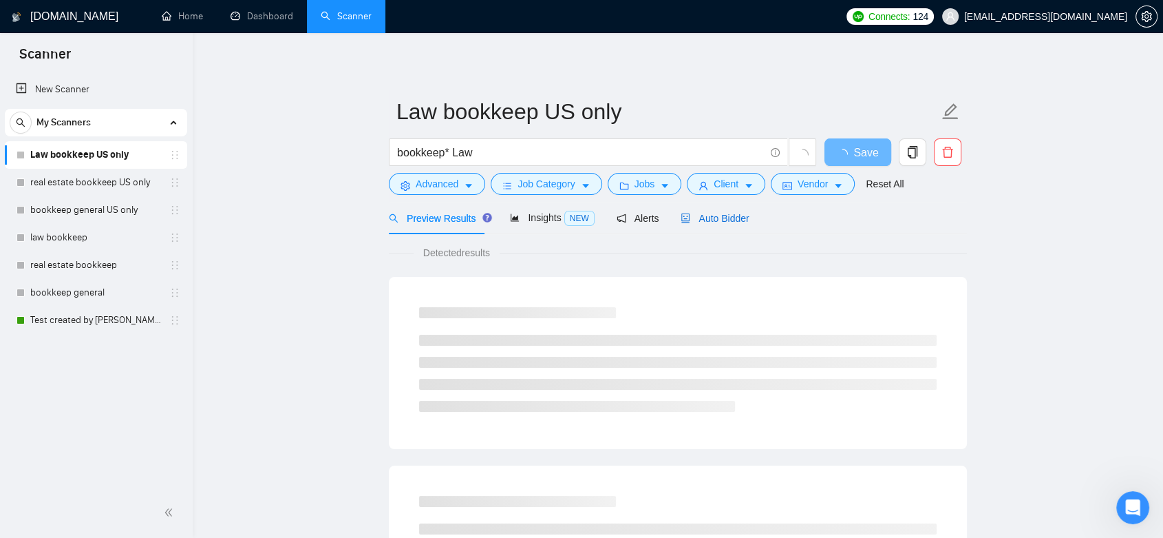
click at [729, 218] on span "Auto Bidder" at bounding box center [715, 218] width 68 height 11
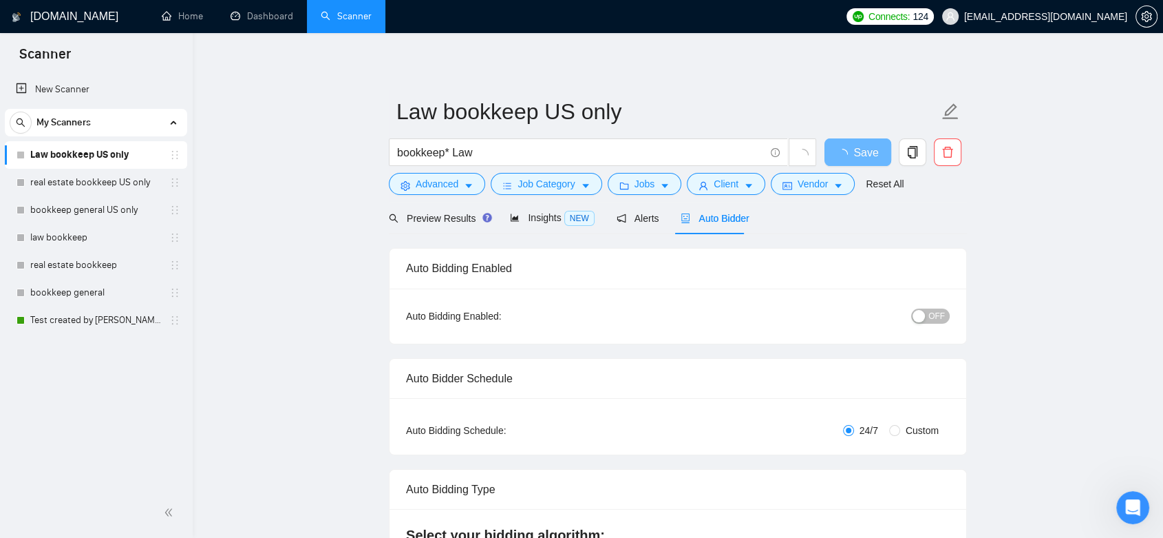
checkbox input "true"
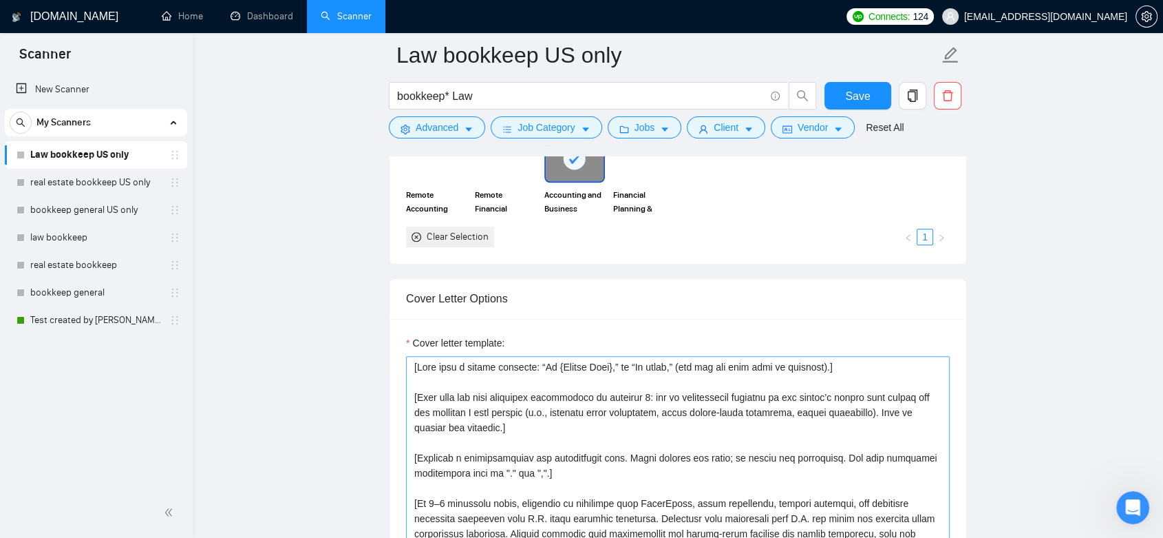
scroll to position [1606, 0]
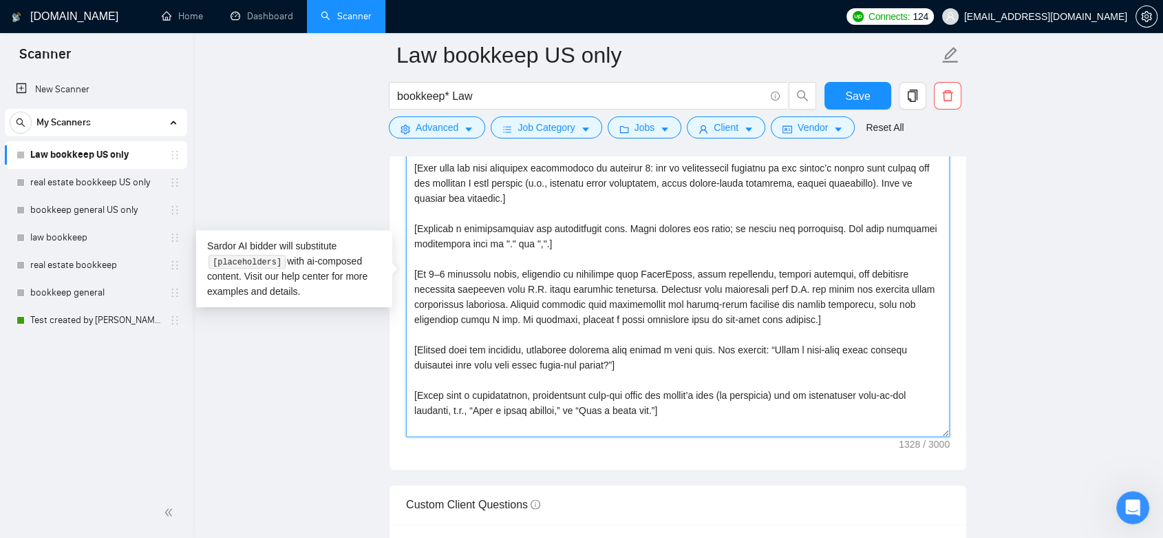
drag, startPoint x: 431, startPoint y: 178, endPoint x: 401, endPoint y: 162, distance: 34.5
click at [401, 162] on div "Cover letter template:" at bounding box center [678, 279] width 577 height 380
paste textarea "Analyze the tone of the following job posting and write the following cover let…"
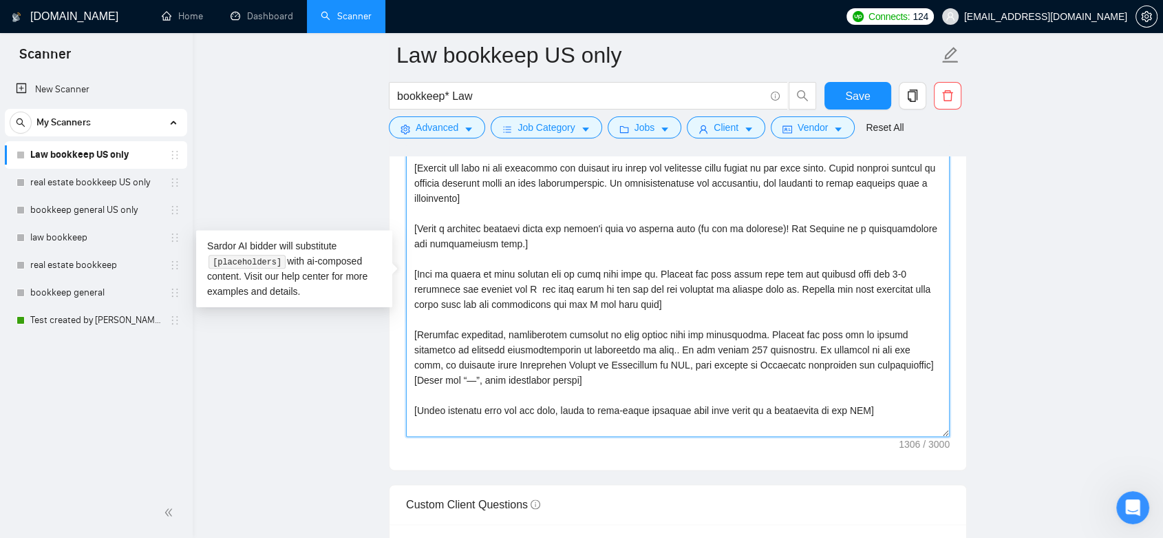
scroll to position [1529, 0]
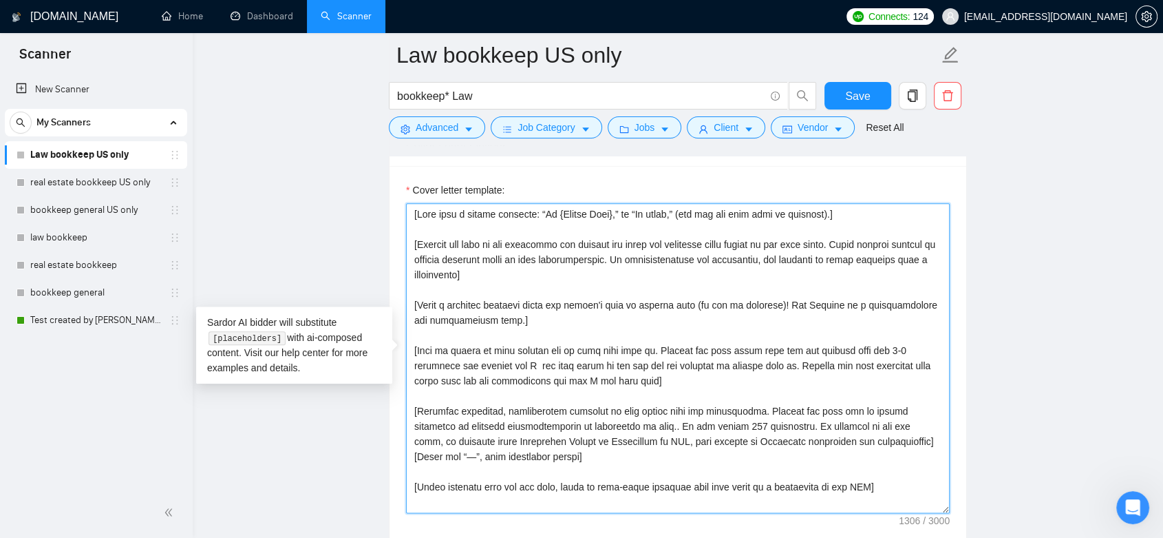
drag, startPoint x: 834, startPoint y: 214, endPoint x: 391, endPoint y: 215, distance: 442.6
click at [391, 215] on div "Cover letter template:" at bounding box center [678, 356] width 577 height 380
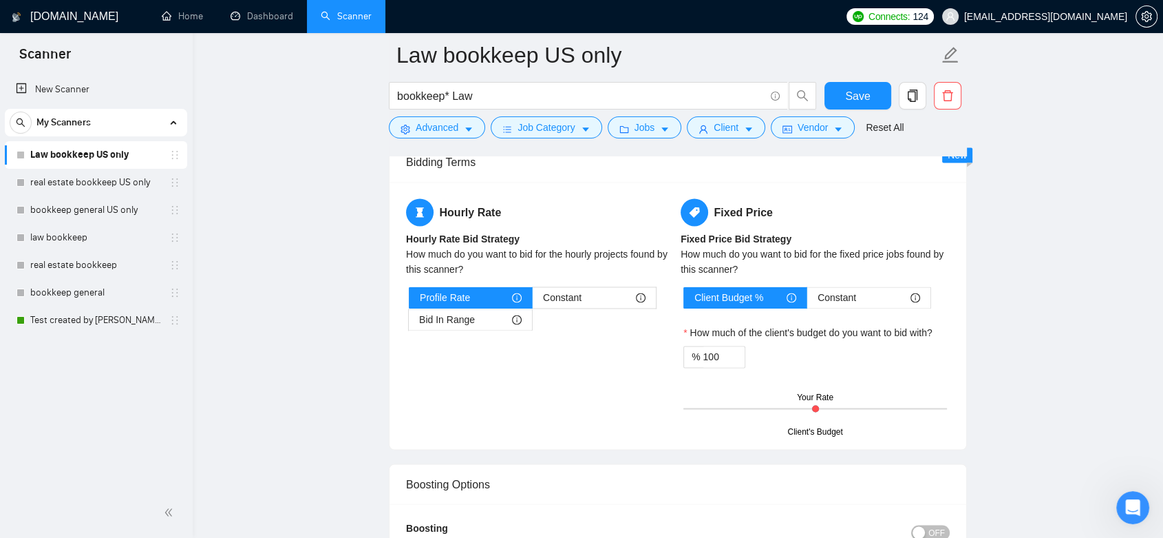
scroll to position [2447, 0]
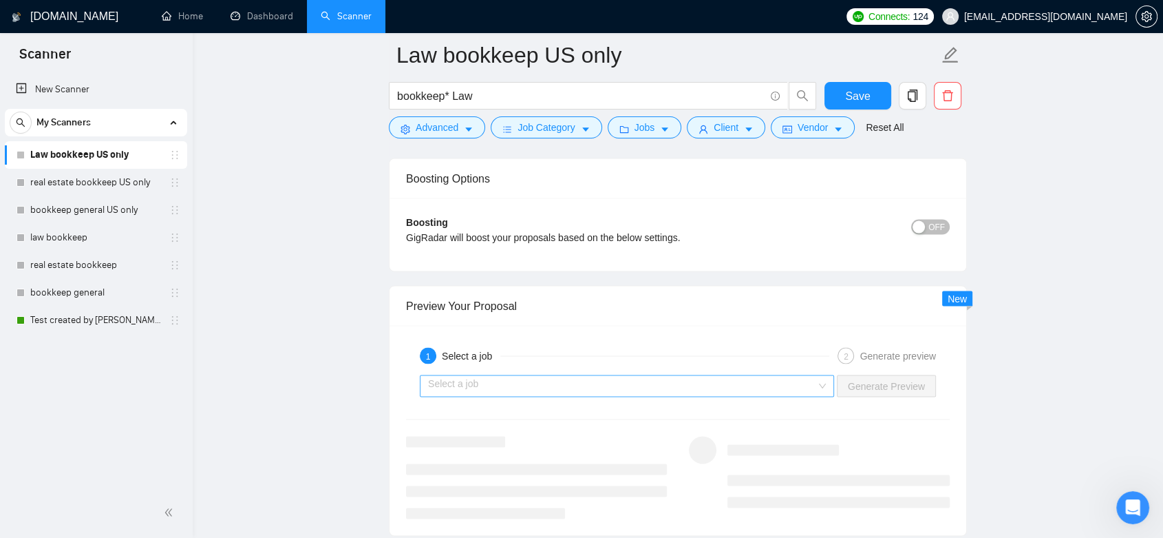
click at [828, 384] on div "Select a job" at bounding box center [627, 385] width 414 height 22
type textarea "[Analyze the tone of the following job posting and write the following cover le…"
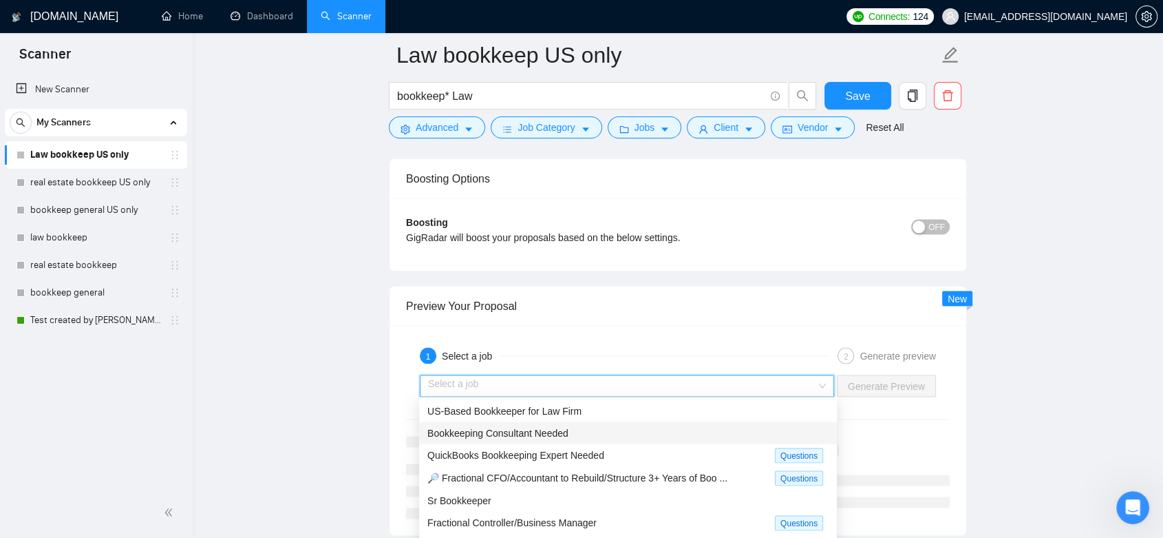
click at [686, 435] on div "Bookkeeping Consultant Needed" at bounding box center [627, 432] width 401 height 15
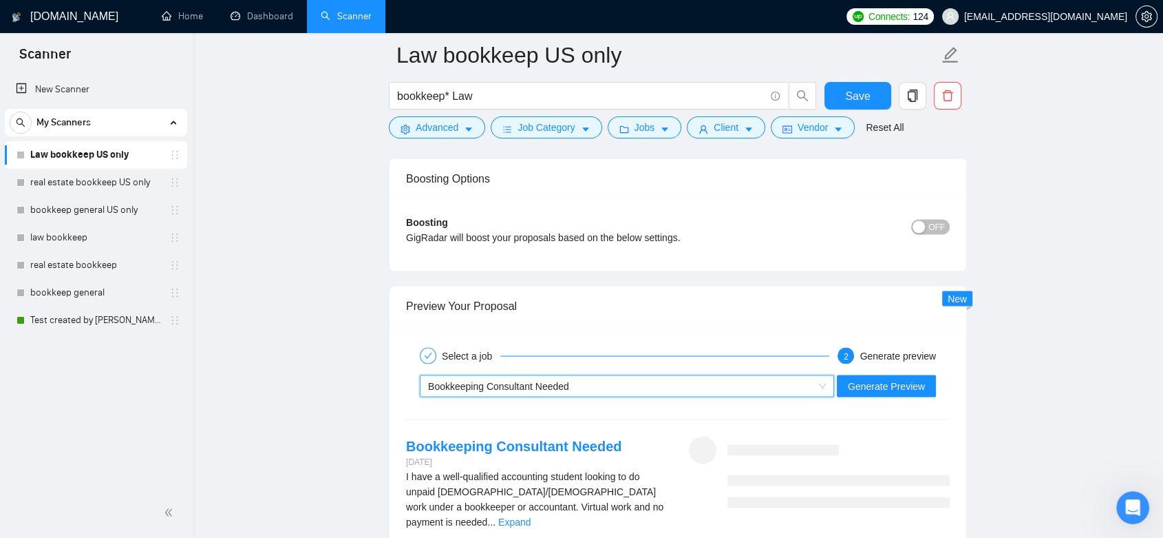
click at [672, 386] on div "Bookkeeping Consultant Needed" at bounding box center [620, 385] width 385 height 21
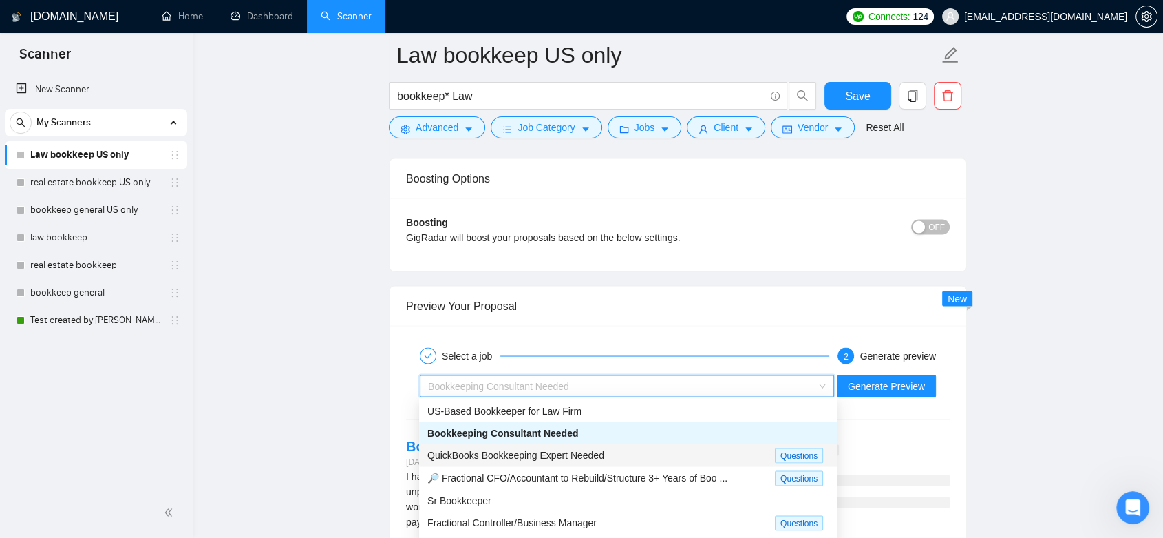
click at [594, 453] on span "QuickBooks Bookkeeping Expert Needed" at bounding box center [515, 454] width 177 height 11
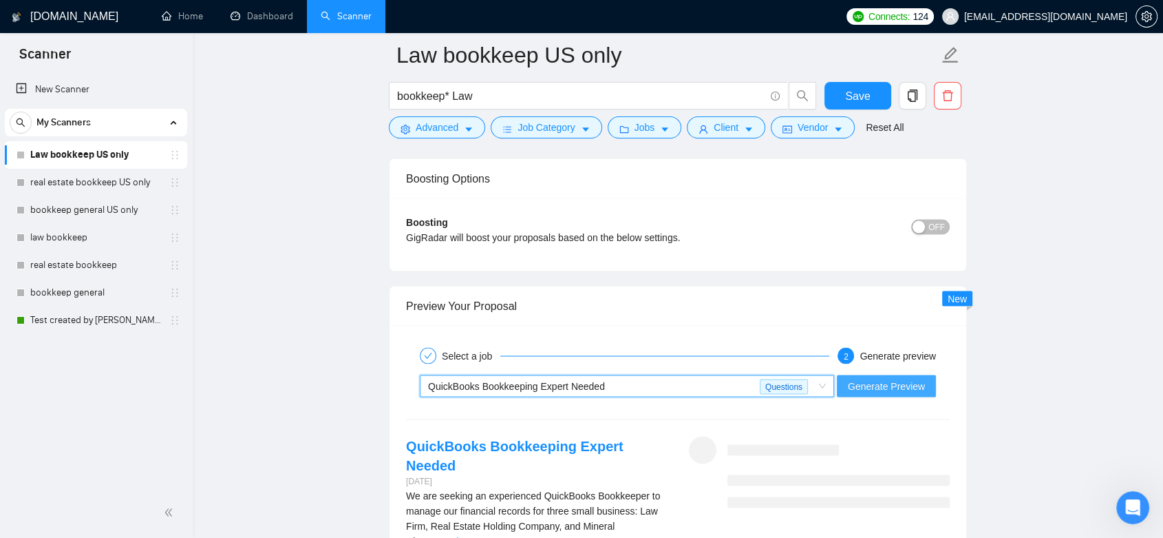
click at [898, 383] on span "Generate Preview" at bounding box center [886, 385] width 77 height 15
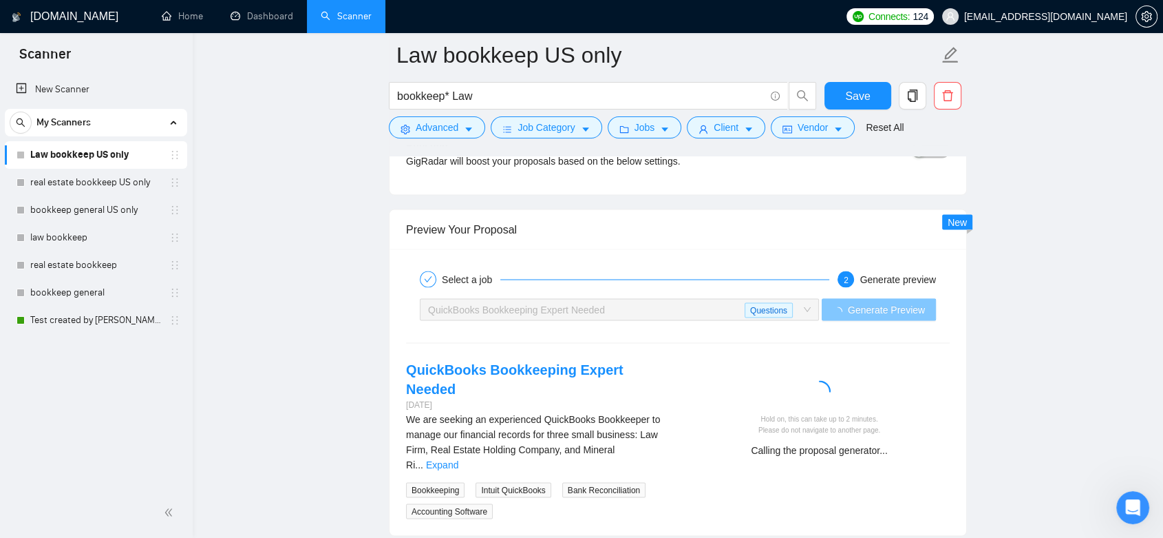
scroll to position [2676, 0]
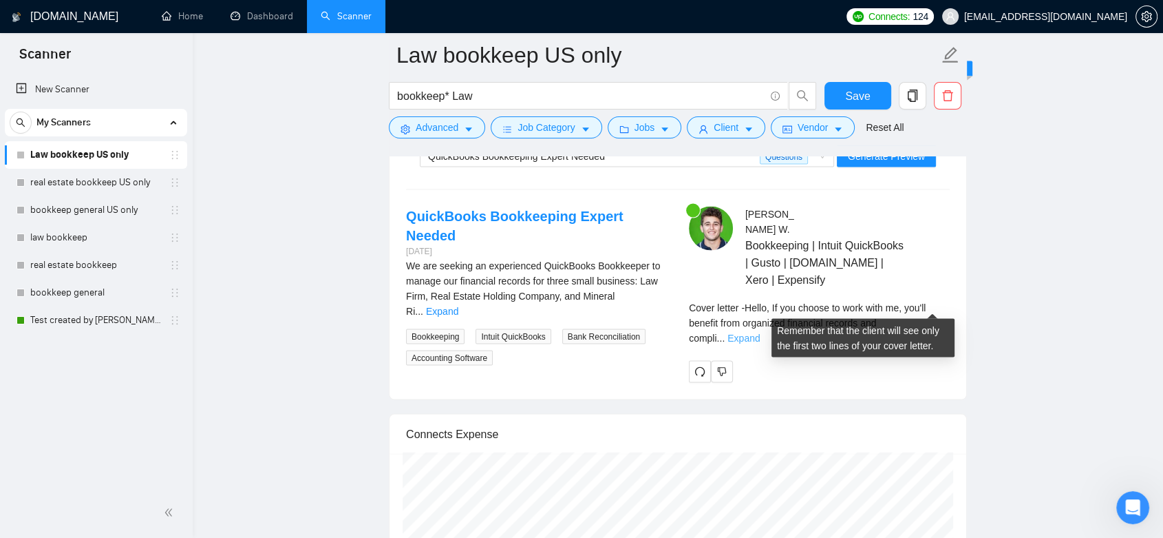
click at [760, 332] on link "Expand" at bounding box center [744, 337] width 32 height 11
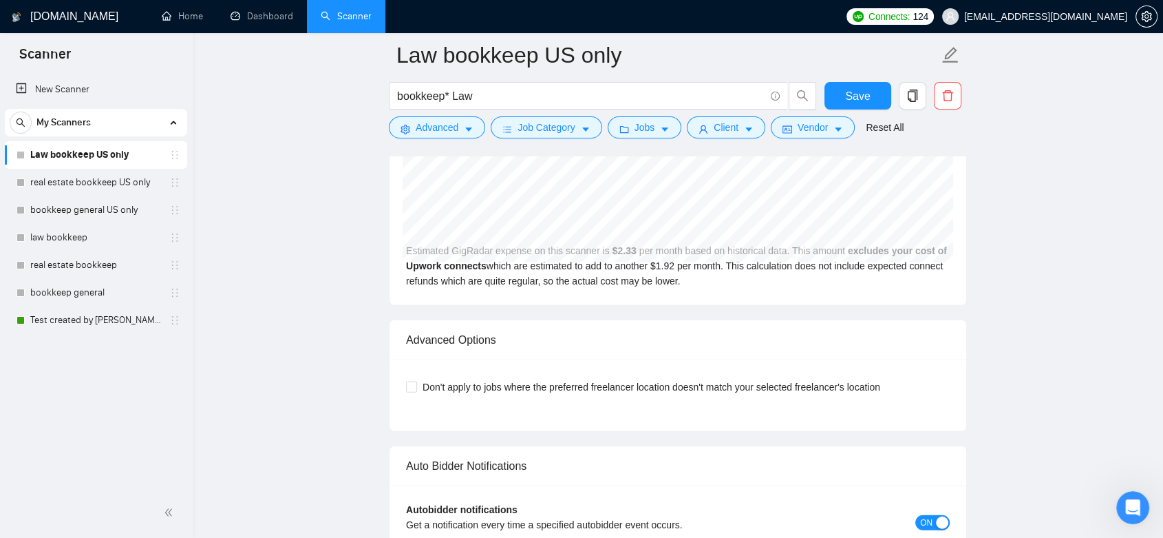
scroll to position [3594, 0]
